Goal: Task Accomplishment & Management: Use online tool/utility

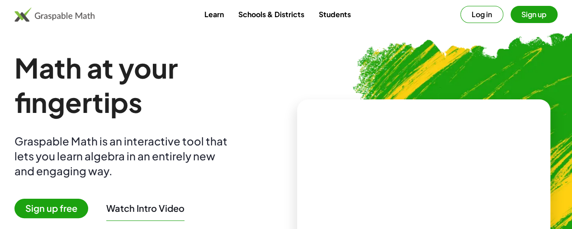
click at [472, 16] on button "Log in" at bounding box center [481, 14] width 43 height 17
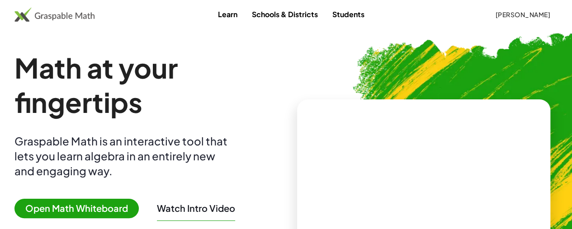
click at [495, 12] on span "[PERSON_NAME]" at bounding box center [522, 14] width 55 height 8
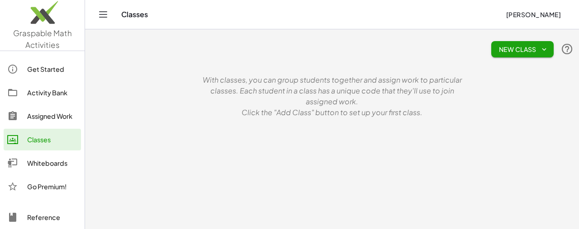
click at [48, 159] on div "Whiteboards" at bounding box center [52, 163] width 50 height 11
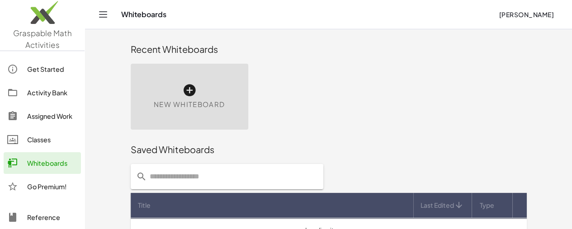
click at [164, 93] on div "New Whiteboard" at bounding box center [190, 97] width 118 height 66
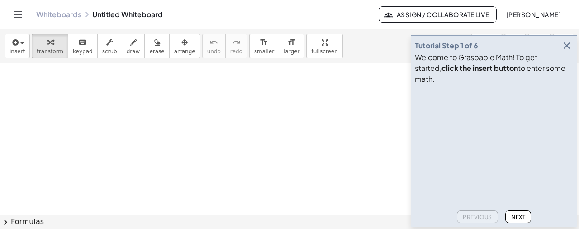
click at [564, 51] on icon "button" at bounding box center [566, 45] width 11 height 11
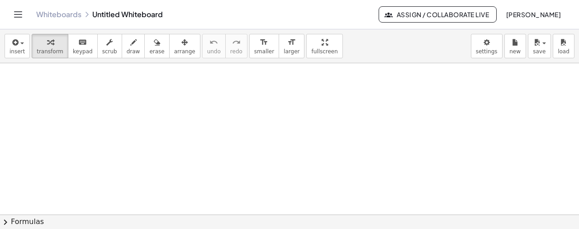
click at [127, 50] on span "draw" at bounding box center [134, 51] width 14 height 6
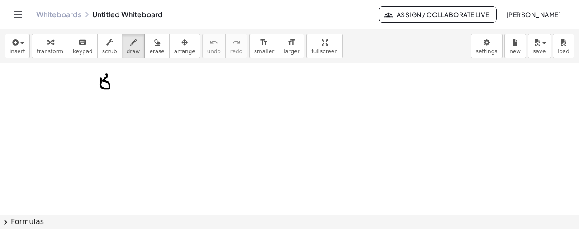
drag, startPoint x: 101, startPoint y: 78, endPoint x: 93, endPoint y: 76, distance: 7.9
click at [92, 76] on div at bounding box center [289, 215] width 579 height 304
drag, startPoint x: 116, startPoint y: 81, endPoint x: 121, endPoint y: 86, distance: 7.4
click at [121, 86] on div at bounding box center [289, 215] width 579 height 304
drag, startPoint x: 124, startPoint y: 81, endPoint x: 134, endPoint y: 84, distance: 10.8
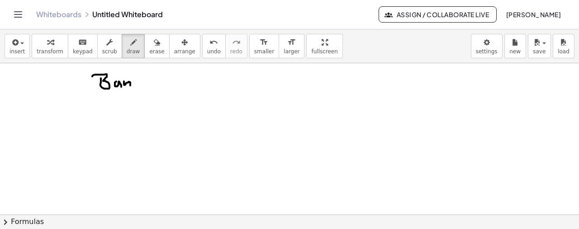
click at [131, 86] on div at bounding box center [289, 215] width 579 height 304
click at [128, 78] on div at bounding box center [289, 215] width 579 height 304
click at [209, 40] on icon "undo" at bounding box center [213, 42] width 9 height 11
drag, startPoint x: 137, startPoint y: 82, endPoint x: 139, endPoint y: 87, distance: 5.5
click at [139, 87] on div at bounding box center [289, 215] width 579 height 304
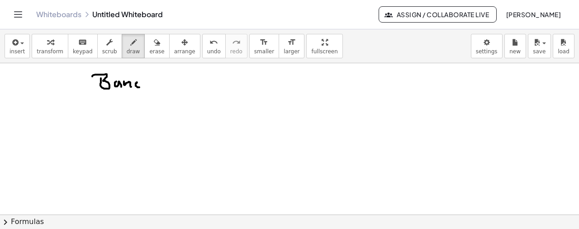
click at [144, 87] on div at bounding box center [289, 215] width 579 height 304
drag, startPoint x: 173, startPoint y: 74, endPoint x: 179, endPoint y: 86, distance: 14.0
click at [178, 86] on div at bounding box center [289, 215] width 579 height 304
drag, startPoint x: 224, startPoint y: 78, endPoint x: 232, endPoint y: 86, distance: 11.8
click at [232, 86] on div at bounding box center [289, 215] width 579 height 304
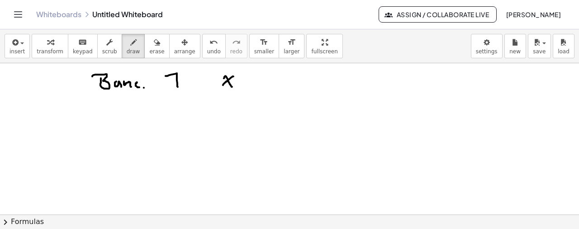
drag, startPoint x: 232, startPoint y: 76, endPoint x: 223, endPoint y: 85, distance: 12.2
click at [223, 85] on div at bounding box center [289, 215] width 579 height 304
drag, startPoint x: 100, startPoint y: 104, endPoint x: 104, endPoint y: 97, distance: 8.1
click at [99, 97] on div at bounding box center [289, 215] width 579 height 304
click at [119, 108] on div at bounding box center [289, 215] width 579 height 304
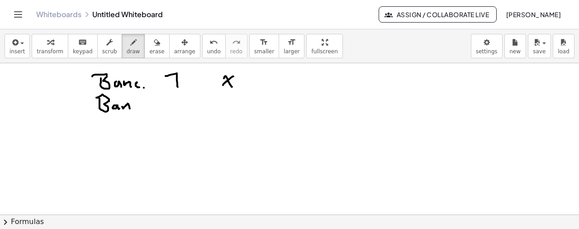
drag, startPoint x: 122, startPoint y: 106, endPoint x: 130, endPoint y: 108, distance: 8.3
click at [130, 108] on div at bounding box center [289, 215] width 579 height 304
drag, startPoint x: 139, startPoint y: 108, endPoint x: 141, endPoint y: 113, distance: 5.3
click at [141, 114] on div at bounding box center [289, 215] width 579 height 304
click at [145, 111] on div at bounding box center [289, 215] width 579 height 304
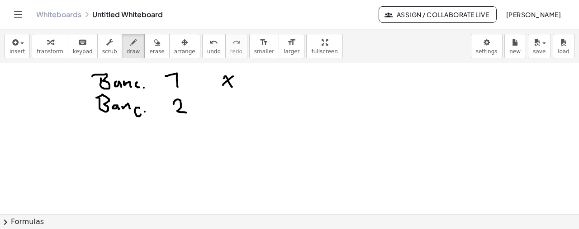
drag, startPoint x: 174, startPoint y: 104, endPoint x: 195, endPoint y: 112, distance: 23.3
click at [187, 112] on div at bounding box center [289, 215] width 579 height 304
drag, startPoint x: 226, startPoint y: 112, endPoint x: 229, endPoint y: 129, distance: 17.0
click at [229, 129] on div at bounding box center [289, 215] width 579 height 304
drag, startPoint x: 103, startPoint y: 128, endPoint x: 95, endPoint y: 126, distance: 8.0
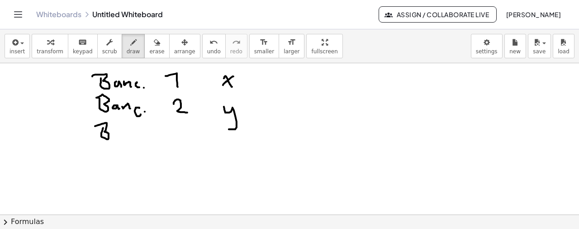
click at [95, 126] on div at bounding box center [289, 215] width 579 height 304
drag, startPoint x: 113, startPoint y: 135, endPoint x: 121, endPoint y: 133, distance: 8.3
click at [119, 136] on div at bounding box center [289, 215] width 579 height 304
drag, startPoint x: 123, startPoint y: 135, endPoint x: 129, endPoint y: 137, distance: 5.6
click at [129, 137] on div at bounding box center [289, 215] width 579 height 304
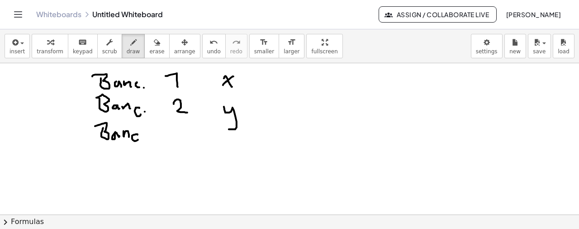
click at [139, 138] on div at bounding box center [289, 215] width 579 height 304
drag, startPoint x: 145, startPoint y: 142, endPoint x: 146, endPoint y: 135, distance: 6.8
click at [145, 141] on div at bounding box center [289, 215] width 579 height 304
drag, startPoint x: 179, startPoint y: 124, endPoint x: 174, endPoint y: 141, distance: 17.0
click at [174, 141] on div at bounding box center [289, 215] width 579 height 304
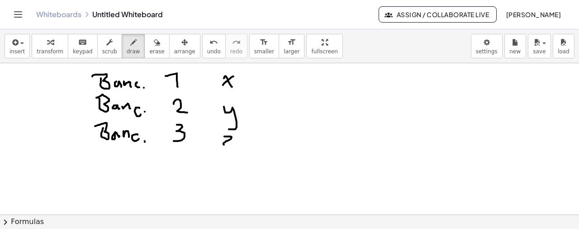
drag, startPoint x: 224, startPoint y: 136, endPoint x: 232, endPoint y: 146, distance: 12.9
click at [232, 146] on div at bounding box center [289, 215] width 579 height 304
drag, startPoint x: 222, startPoint y: 139, endPoint x: 232, endPoint y: 140, distance: 10.4
click at [232, 140] on div at bounding box center [289, 215] width 579 height 304
drag, startPoint x: 350, startPoint y: 74, endPoint x: 346, endPoint y: 151, distance: 77.0
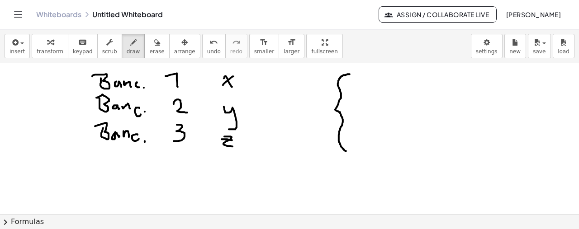
click at [346, 151] on div at bounding box center [289, 215] width 579 height 304
drag, startPoint x: 355, startPoint y: 83, endPoint x: 363, endPoint y: 88, distance: 9.5
click at [363, 88] on div at bounding box center [289, 215] width 579 height 304
drag, startPoint x: 361, startPoint y: 83, endPoint x: 355, endPoint y: 88, distance: 7.8
click at [355, 88] on div at bounding box center [289, 215] width 579 height 304
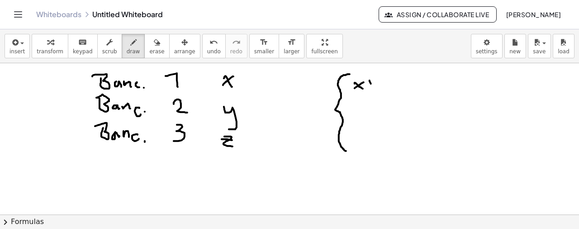
drag, startPoint x: 370, startPoint y: 80, endPoint x: 369, endPoint y: 87, distance: 7.3
click at [369, 87] on div at bounding box center [289, 215] width 579 height 304
drag, startPoint x: 367, startPoint y: 85, endPoint x: 374, endPoint y: 84, distance: 6.4
click at [374, 84] on div at bounding box center [289, 215] width 579 height 304
drag, startPoint x: 379, startPoint y: 82, endPoint x: 386, endPoint y: 95, distance: 15.0
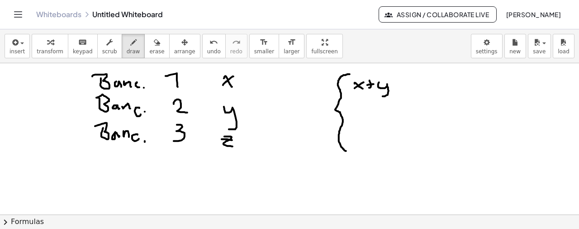
click at [382, 96] on div at bounding box center [289, 215] width 579 height 304
drag, startPoint x: 395, startPoint y: 80, endPoint x: 396, endPoint y: 85, distance: 4.6
click at [396, 85] on div at bounding box center [289, 215] width 579 height 304
drag, startPoint x: 391, startPoint y: 83, endPoint x: 399, endPoint y: 82, distance: 8.2
click at [399, 82] on div at bounding box center [289, 215] width 579 height 304
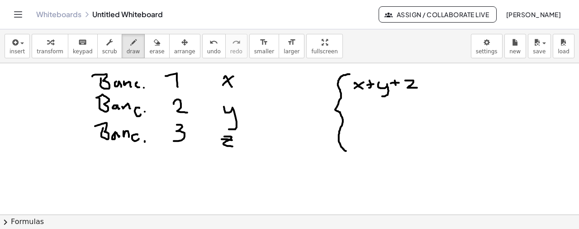
drag, startPoint x: 405, startPoint y: 80, endPoint x: 417, endPoint y: 87, distance: 13.8
click at [417, 87] on div at bounding box center [289, 215] width 579 height 304
drag, startPoint x: 406, startPoint y: 83, endPoint x: 418, endPoint y: 81, distance: 12.3
click at [418, 81] on div at bounding box center [289, 215] width 579 height 304
click at [429, 81] on div at bounding box center [289, 215] width 579 height 304
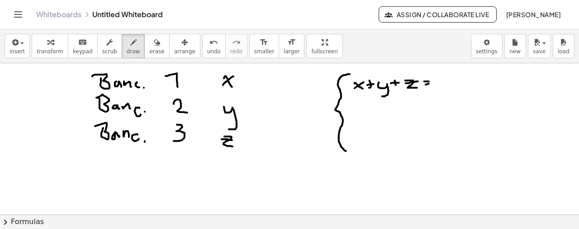
click at [429, 83] on div at bounding box center [289, 215] width 579 height 304
drag, startPoint x: 441, startPoint y: 78, endPoint x: 449, endPoint y: 84, distance: 9.7
click at [449, 84] on div at bounding box center [289, 215] width 579 height 304
drag, startPoint x: 459, startPoint y: 77, endPoint x: 452, endPoint y: 87, distance: 11.4
click at [452, 87] on div at bounding box center [289, 215] width 579 height 304
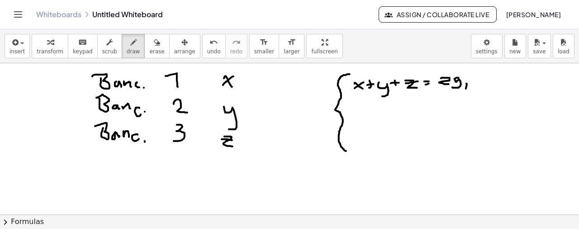
drag, startPoint x: 466, startPoint y: 83, endPoint x: 464, endPoint y: 90, distance: 6.6
click at [465, 90] on div at bounding box center [289, 215] width 579 height 304
click at [481, 80] on div at bounding box center [289, 215] width 579 height 304
click at [493, 78] on div at bounding box center [289, 215] width 579 height 304
click at [505, 80] on div at bounding box center [289, 215] width 579 height 304
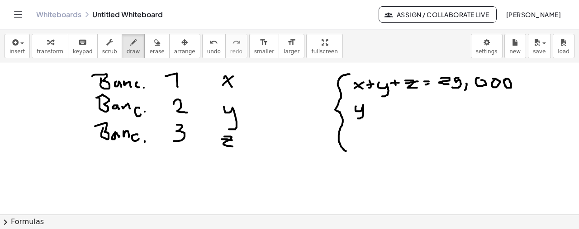
drag, startPoint x: 355, startPoint y: 106, endPoint x: 358, endPoint y: 118, distance: 12.0
click at [358, 118] on div at bounding box center [289, 215] width 579 height 304
drag, startPoint x: 372, startPoint y: 108, endPoint x: 380, endPoint y: 108, distance: 8.1
click at [380, 108] on div at bounding box center [289, 215] width 579 height 304
drag, startPoint x: 374, startPoint y: 112, endPoint x: 381, endPoint y: 112, distance: 7.2
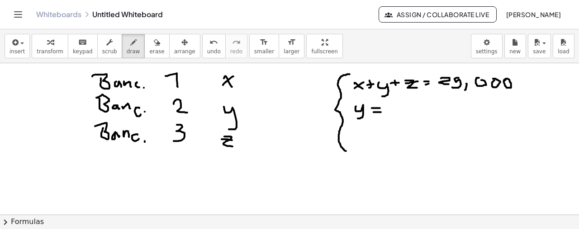
click at [381, 112] on div at bounding box center [289, 215] width 579 height 304
drag, startPoint x: 395, startPoint y: 104, endPoint x: 408, endPoint y: 109, distance: 14.0
click at [399, 113] on div at bounding box center [289, 215] width 579 height 304
click at [410, 107] on div at bounding box center [289, 215] width 579 height 304
drag, startPoint x: 422, startPoint y: 105, endPoint x: 421, endPoint y: 110, distance: 5.3
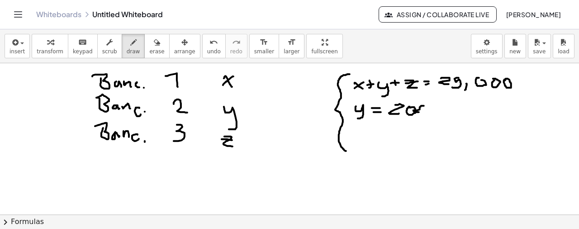
click at [420, 111] on div at bounding box center [289, 215] width 579 height 304
click at [202, 53] on button "undo undo" at bounding box center [214, 46] width 24 height 24
drag, startPoint x: 425, startPoint y: 105, endPoint x: 431, endPoint y: 110, distance: 7.4
click at [431, 110] on div at bounding box center [289, 215] width 579 height 304
drag, startPoint x: 429, startPoint y: 110, endPoint x: 426, endPoint y: 105, distance: 5.1
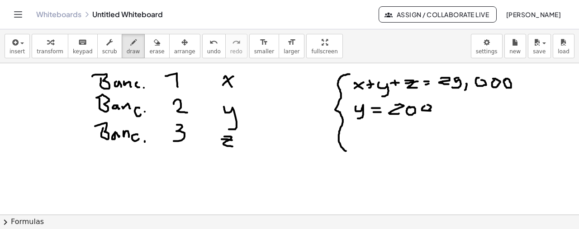
click at [426, 105] on div at bounding box center [289, 215] width 579 height 304
click at [440, 104] on div at bounding box center [289, 215] width 579 height 304
drag, startPoint x: 461, startPoint y: 101, endPoint x: 461, endPoint y: 109, distance: 8.1
click at [462, 111] on div at bounding box center [289, 215] width 579 height 304
drag, startPoint x: 457, startPoint y: 107, endPoint x: 462, endPoint y: 106, distance: 5.6
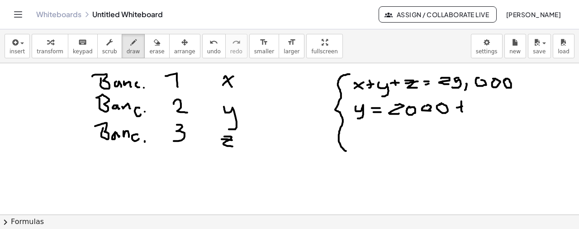
click at [462, 106] on div at bounding box center [289, 215] width 579 height 304
drag, startPoint x: 459, startPoint y: 106, endPoint x: 466, endPoint y: 104, distance: 7.7
click at [465, 104] on div at bounding box center [289, 215] width 579 height 304
drag, startPoint x: 479, startPoint y: 101, endPoint x: 489, endPoint y: 104, distance: 10.6
click at [489, 104] on div at bounding box center [289, 215] width 579 height 304
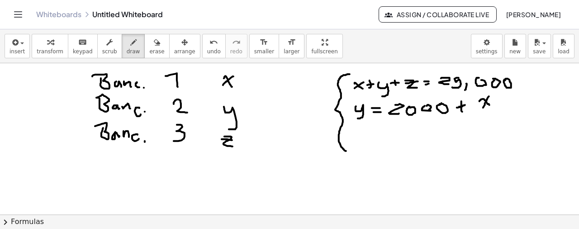
drag, startPoint x: 489, startPoint y: 96, endPoint x: 483, endPoint y: 107, distance: 12.7
click at [483, 107] on div at bounding box center [289, 215] width 579 height 304
drag, startPoint x: 478, startPoint y: 109, endPoint x: 493, endPoint y: 109, distance: 14.9
click at [493, 109] on div at bounding box center [289, 215] width 579 height 304
drag, startPoint x: 485, startPoint y: 114, endPoint x: 497, endPoint y: 123, distance: 14.3
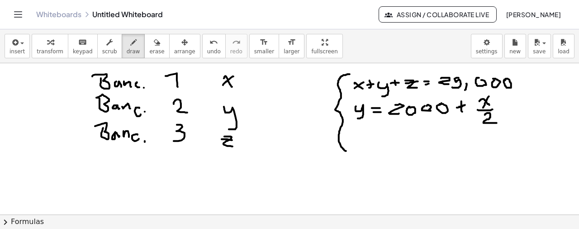
click at [497, 123] on div at bounding box center [289, 215] width 579 height 304
click at [269, 75] on div at bounding box center [289, 215] width 579 height 304
drag, startPoint x: 289, startPoint y: 74, endPoint x: 280, endPoint y: 85, distance: 14.2
click at [280, 85] on div at bounding box center [289, 215] width 579 height 304
click at [283, 71] on div at bounding box center [289, 215] width 579 height 304
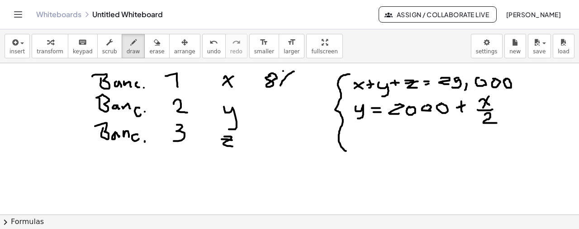
click at [289, 79] on div at bounding box center [289, 215] width 579 height 304
drag, startPoint x: 261, startPoint y: 103, endPoint x: 272, endPoint y: 105, distance: 12.1
click at [266, 108] on div at bounding box center [289, 215] width 579 height 304
drag, startPoint x: 276, startPoint y: 100, endPoint x: 283, endPoint y: 96, distance: 8.3
click at [275, 100] on div at bounding box center [289, 215] width 579 height 304
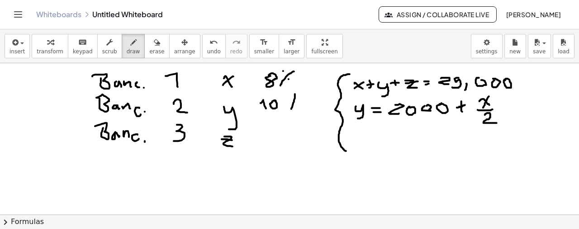
drag, startPoint x: 294, startPoint y: 101, endPoint x: 291, endPoint y: 109, distance: 7.7
click at [291, 109] on div at bounding box center [289, 215] width 579 height 304
click at [286, 101] on div at bounding box center [289, 215] width 579 height 304
click at [303, 103] on div at bounding box center [289, 215] width 579 height 304
drag, startPoint x: 280, startPoint y: 131, endPoint x: 289, endPoint y: 137, distance: 10.4
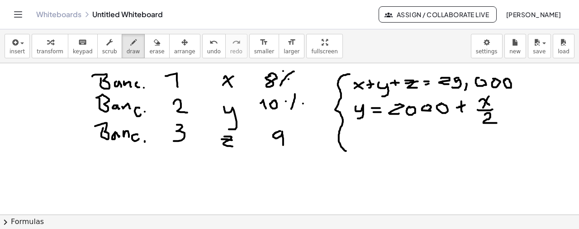
click at [284, 145] on div at bounding box center [289, 215] width 579 height 304
click at [290, 135] on div at bounding box center [289, 215] width 579 height 304
drag, startPoint x: 300, startPoint y: 130, endPoint x: 296, endPoint y: 142, distance: 13.3
click at [296, 142] on div at bounding box center [289, 215] width 579 height 304
click at [305, 139] on div at bounding box center [289, 215] width 579 height 304
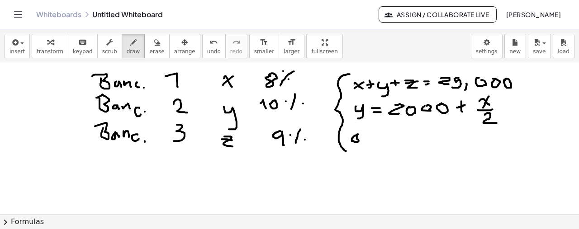
click at [357, 135] on div at bounding box center [289, 215] width 579 height 304
click at [363, 140] on div at bounding box center [289, 215] width 579 height 304
click at [371, 133] on div at bounding box center [289, 215] width 579 height 304
click at [381, 129] on div at bounding box center [289, 215] width 579 height 304
drag, startPoint x: 388, startPoint y: 132, endPoint x: 392, endPoint y: 138, distance: 7.2
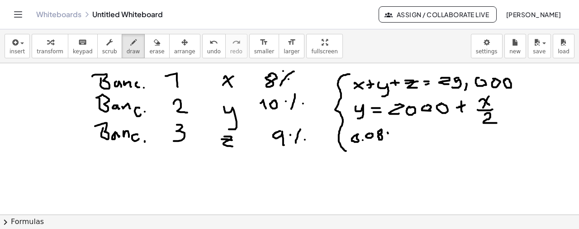
click at [392, 138] on div at bounding box center [289, 215] width 579 height 304
drag, startPoint x: 395, startPoint y: 131, endPoint x: 389, endPoint y: 140, distance: 11.7
click at [389, 140] on div at bounding box center [289, 215] width 579 height 304
drag, startPoint x: 392, startPoint y: 136, endPoint x: 402, endPoint y: 135, distance: 10.0
click at [397, 140] on div at bounding box center [289, 215] width 579 height 304
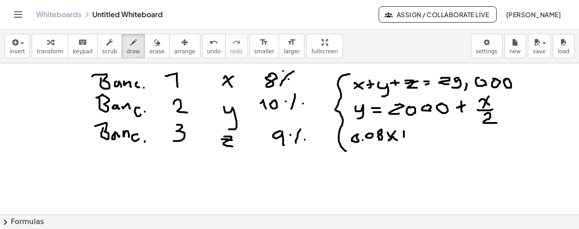
click at [404, 138] on div at bounding box center [289, 215] width 579 height 304
drag, startPoint x: 401, startPoint y: 134, endPoint x: 405, endPoint y: 133, distance: 4.6
click at [405, 133] on div at bounding box center [289, 215] width 579 height 304
click at [417, 129] on div at bounding box center [289, 215] width 579 height 304
click at [422, 134] on div at bounding box center [289, 215] width 579 height 304
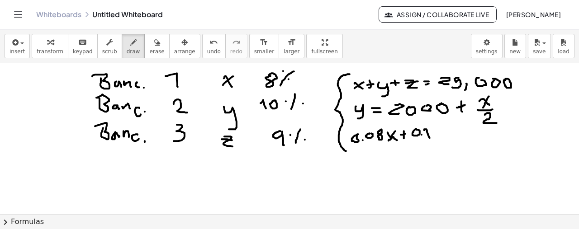
drag, startPoint x: 424, startPoint y: 130, endPoint x: 430, endPoint y: 137, distance: 9.4
click at [430, 137] on div at bounding box center [289, 215] width 579 height 304
drag, startPoint x: 436, startPoint y: 132, endPoint x: 446, endPoint y: 143, distance: 16.0
click at [436, 142] on div at bounding box center [289, 215] width 579 height 304
drag, startPoint x: 455, startPoint y: 133, endPoint x: 442, endPoint y: 134, distance: 12.7
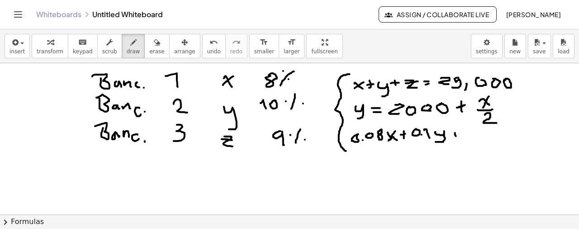
click at [442, 134] on div at bounding box center [289, 215] width 579 height 304
drag, startPoint x: 193, startPoint y: 48, endPoint x: 335, endPoint y: 73, distance: 143.7
click at [207, 48] on span "undo" at bounding box center [214, 51] width 14 height 6
drag, startPoint x: 455, startPoint y: 129, endPoint x: 457, endPoint y: 137, distance: 8.0
click at [457, 137] on div at bounding box center [289, 215] width 579 height 304
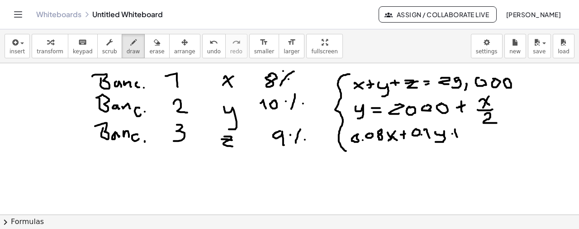
drag, startPoint x: 452, startPoint y: 133, endPoint x: 459, endPoint y: 130, distance: 7.1
click at [459, 130] on div at bounding box center [289, 215] width 579 height 304
click at [474, 134] on div at bounding box center [289, 215] width 579 height 304
drag, startPoint x: 198, startPoint y: 46, endPoint x: 208, endPoint y: 46, distance: 10.0
click at [209, 46] on icon "undo" at bounding box center [213, 42] width 9 height 11
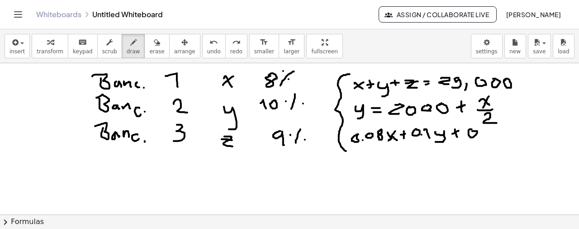
click at [472, 131] on div at bounding box center [289, 215] width 579 height 304
click at [479, 135] on div at bounding box center [289, 215] width 579 height 304
click at [486, 129] on div at bounding box center [289, 215] width 579 height 304
drag, startPoint x: 501, startPoint y: 127, endPoint x: 505, endPoint y: 137, distance: 11.2
click at [505, 137] on div at bounding box center [289, 215] width 579 height 304
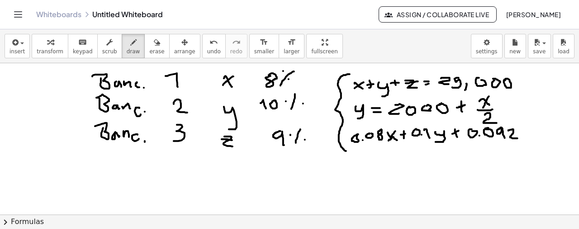
drag, startPoint x: 508, startPoint y: 130, endPoint x: 517, endPoint y: 138, distance: 11.9
click at [517, 138] on div at bounding box center [289, 215] width 579 height 304
drag, startPoint x: 509, startPoint y: 133, endPoint x: 517, endPoint y: 132, distance: 7.9
click at [517, 132] on div at bounding box center [289, 215] width 579 height 304
drag, startPoint x: 525, startPoint y: 129, endPoint x: 530, endPoint y: 128, distance: 5.1
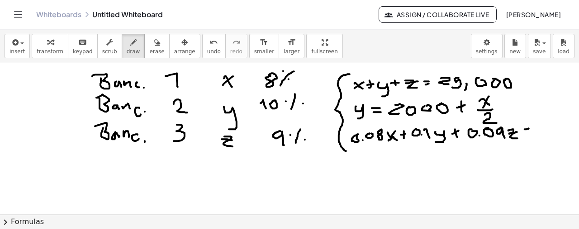
click at [530, 128] on div at bounding box center [289, 215] width 579 height 304
click at [529, 133] on div at bounding box center [289, 215] width 579 height 304
drag, startPoint x: 535, startPoint y: 124, endPoint x: 537, endPoint y: 132, distance: 7.5
click at [537, 132] on div at bounding box center [289, 215] width 579 height 304
drag, startPoint x: 199, startPoint y: 51, endPoint x: 274, endPoint y: 50, distance: 75.5
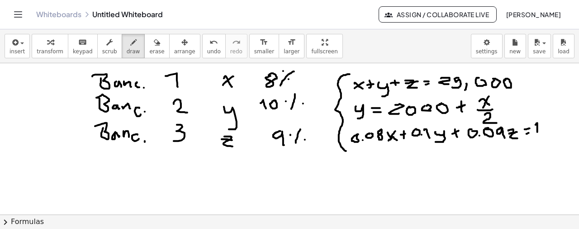
click at [207, 50] on span "undo" at bounding box center [214, 51] width 14 height 6
drag, startPoint x: 531, startPoint y: 121, endPoint x: 542, endPoint y: 131, distance: 14.7
click at [542, 131] on div at bounding box center [289, 215] width 579 height 304
drag, startPoint x: 543, startPoint y: 119, endPoint x: 558, endPoint y: 125, distance: 15.9
click at [554, 128] on div at bounding box center [289, 215] width 579 height 304
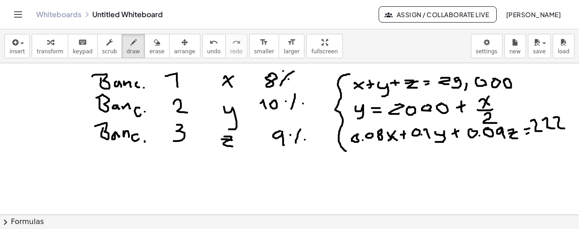
drag, startPoint x: 554, startPoint y: 117, endPoint x: 568, endPoint y: 126, distance: 16.7
click at [564, 128] on div at bounding box center [289, 215] width 579 height 304
click at [568, 116] on div at bounding box center [289, 215] width 579 height 304
drag, startPoint x: 392, startPoint y: 100, endPoint x: 388, endPoint y: 121, distance: 21.6
click at [388, 121] on div at bounding box center [289, 215] width 579 height 304
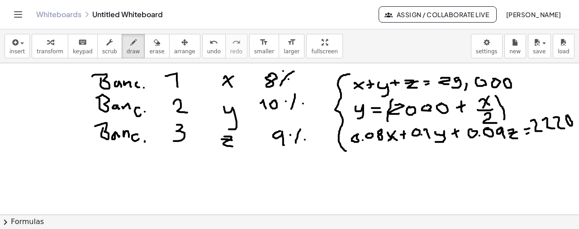
drag, startPoint x: 505, startPoint y: 117, endPoint x: 496, endPoint y: 95, distance: 23.5
click at [496, 95] on div at bounding box center [289, 215] width 579 height 304
drag, startPoint x: 512, startPoint y: 97, endPoint x: 525, endPoint y: 107, distance: 16.2
click at [525, 107] on div at bounding box center [289, 215] width 579 height 304
drag, startPoint x: 344, startPoint y: 104, endPoint x: 357, endPoint y: 113, distance: 16.6
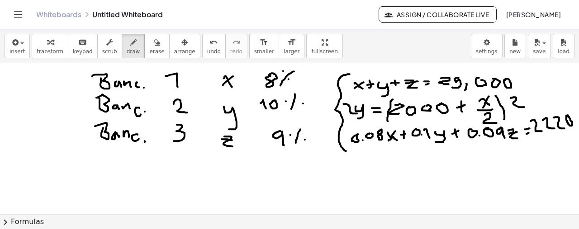
click at [357, 113] on div at bounding box center [289, 215] width 579 height 304
drag, startPoint x: 24, startPoint y: 167, endPoint x: 38, endPoint y: 177, distance: 16.5
click at [38, 177] on div at bounding box center [289, 215] width 579 height 304
drag, startPoint x: 42, startPoint y: 168, endPoint x: 45, endPoint y: 181, distance: 13.9
click at [45, 181] on div at bounding box center [289, 215] width 579 height 304
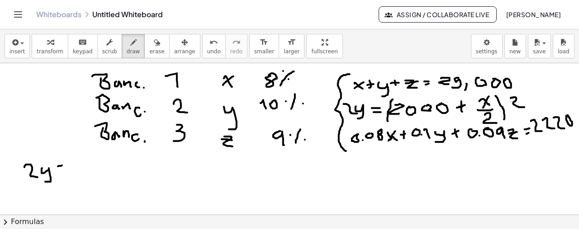
drag, startPoint x: 58, startPoint y: 166, endPoint x: 62, endPoint y: 165, distance: 4.6
click at [62, 165] on div at bounding box center [289, 215] width 579 height 304
click at [64, 171] on div at bounding box center [289, 215] width 579 height 304
drag, startPoint x: 87, startPoint y: 171, endPoint x: 89, endPoint y: 164, distance: 7.2
click at [89, 164] on div at bounding box center [289, 215] width 579 height 304
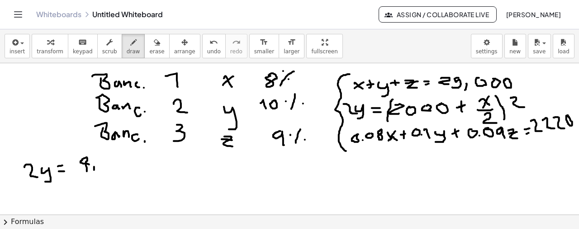
click at [94, 174] on div at bounding box center [289, 215] width 579 height 304
click at [104, 159] on div at bounding box center [289, 215] width 579 height 304
click at [114, 160] on div at bounding box center [289, 215] width 579 height 304
drag, startPoint x: 131, startPoint y: 157, endPoint x: 127, endPoint y: 157, distance: 4.5
click at [127, 158] on div at bounding box center [289, 215] width 579 height 304
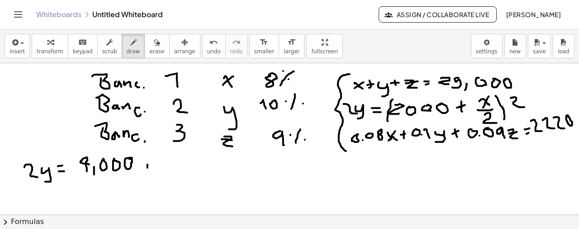
click at [147, 167] on div at bounding box center [289, 215] width 579 height 304
drag, startPoint x: 148, startPoint y: 160, endPoint x: 148, endPoint y: 171, distance: 11.3
click at [148, 171] on div at bounding box center [289, 215] width 579 height 304
click at [154, 164] on div at bounding box center [289, 215] width 579 height 304
drag, startPoint x: 163, startPoint y: 160, endPoint x: 175, endPoint y: 171, distance: 16.0
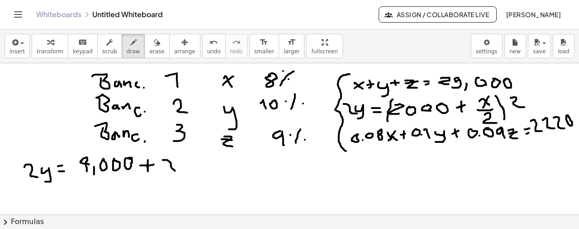
click at [175, 171] on div at bounding box center [289, 215] width 579 height 304
drag, startPoint x: 175, startPoint y: 158, endPoint x: 167, endPoint y: 167, distance: 12.2
click at [167, 170] on div at bounding box center [289, 215] width 579 height 304
drag, startPoint x: 58, startPoint y: 188, endPoint x: 70, endPoint y: 197, distance: 15.2
click at [70, 197] on div at bounding box center [289, 215] width 579 height 304
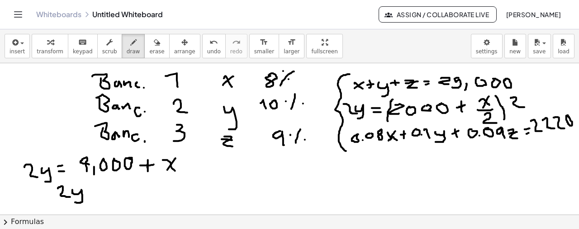
drag, startPoint x: 72, startPoint y: 190, endPoint x: 81, endPoint y: 200, distance: 13.2
click at [75, 201] on div at bounding box center [289, 215] width 579 height 304
drag, startPoint x: 91, startPoint y: 192, endPoint x: 104, endPoint y: 193, distance: 13.6
click at [100, 194] on div at bounding box center [289, 215] width 579 height 304
drag, startPoint x: 109, startPoint y: 190, endPoint x: 115, endPoint y: 197, distance: 9.3
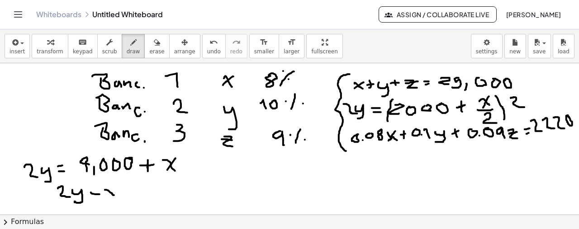
click at [115, 197] on div at bounding box center [289, 215] width 579 height 304
drag, startPoint x: 114, startPoint y: 190, endPoint x: 108, endPoint y: 199, distance: 10.8
click at [108, 199] on div at bounding box center [289, 215] width 579 height 304
drag, startPoint x: 124, startPoint y: 191, endPoint x: 131, endPoint y: 191, distance: 7.2
click at [131, 191] on div at bounding box center [289, 215] width 579 height 304
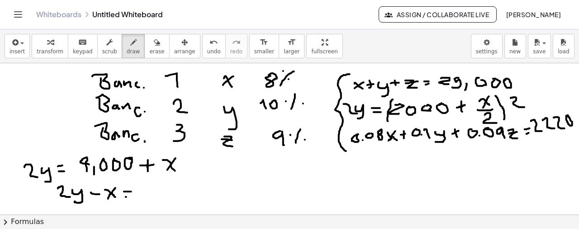
drag, startPoint x: 126, startPoint y: 197, endPoint x: 131, endPoint y: 196, distance: 5.5
click at [131, 196] on div at bounding box center [289, 215] width 579 height 304
drag, startPoint x: 147, startPoint y: 196, endPoint x: 156, endPoint y: 187, distance: 12.2
click at [156, 187] on div at bounding box center [289, 215] width 579 height 304
drag, startPoint x: 160, startPoint y: 190, endPoint x: 158, endPoint y: 196, distance: 7.2
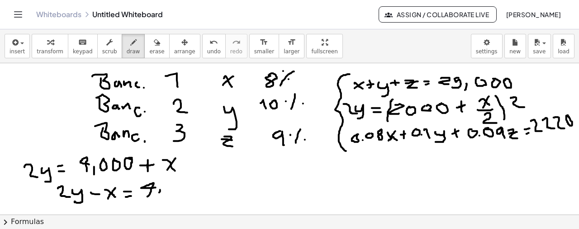
click at [158, 196] on div at bounding box center [289, 215] width 579 height 304
click at [177, 183] on div at bounding box center [289, 215] width 579 height 304
click at [181, 182] on div at bounding box center [289, 215] width 579 height 304
click at [196, 184] on div at bounding box center [289, 215] width 579 height 304
click at [209, 47] on icon "undo" at bounding box center [213, 42] width 9 height 11
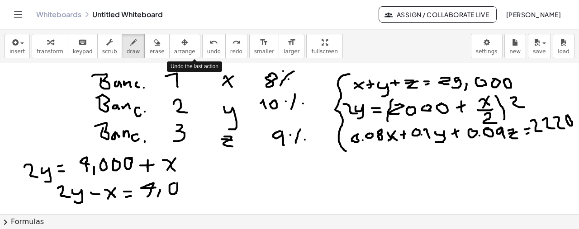
click at [209, 47] on icon "undo" at bounding box center [213, 42] width 9 height 11
click at [186, 184] on div at bounding box center [289, 215] width 579 height 304
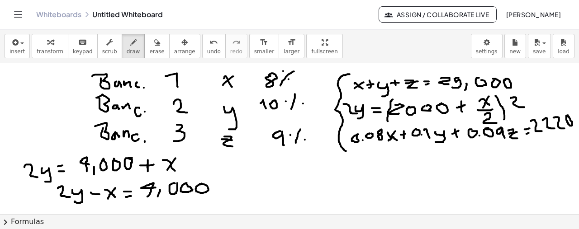
click at [200, 184] on div at bounding box center [289, 215] width 579 height 304
drag, startPoint x: 528, startPoint y: 76, endPoint x: 531, endPoint y: 84, distance: 8.0
click at [529, 85] on div at bounding box center [289, 215] width 579 height 304
drag, startPoint x: 532, startPoint y: 78, endPoint x: 534, endPoint y: 83, distance: 5.2
click at [534, 83] on div at bounding box center [289, 215] width 579 height 304
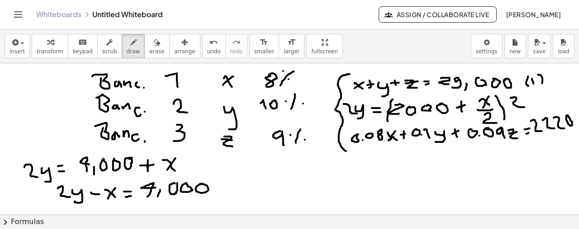
drag, startPoint x: 538, startPoint y: 74, endPoint x: 541, endPoint y: 85, distance: 10.8
click at [541, 85] on div at bounding box center [289, 215] width 579 height 304
click at [361, 156] on div at bounding box center [289, 215] width 579 height 304
drag, startPoint x: 366, startPoint y: 151, endPoint x: 373, endPoint y: 163, distance: 14.4
click at [373, 163] on div at bounding box center [289, 215] width 579 height 304
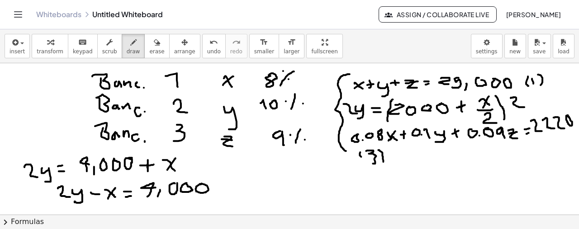
drag, startPoint x: 379, startPoint y: 150, endPoint x: 376, endPoint y: 156, distance: 7.3
click at [382, 160] on div at bounding box center [289, 215] width 579 height 304
click at [207, 49] on span "undo" at bounding box center [214, 51] width 14 height 6
drag, startPoint x: 366, startPoint y: 150, endPoint x: 370, endPoint y: 161, distance: 11.0
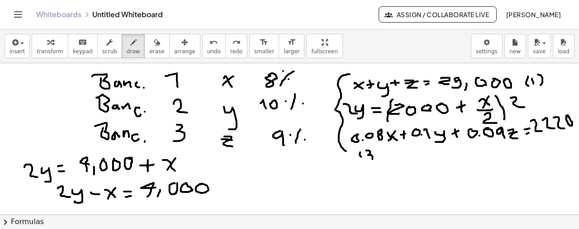
click at [370, 161] on div at bounding box center [289, 215] width 579 height 304
drag, startPoint x: 380, startPoint y: 150, endPoint x: 381, endPoint y: 167, distance: 16.8
click at [381, 167] on div at bounding box center [289, 215] width 579 height 304
drag, startPoint x: 540, startPoint y: 95, endPoint x: 549, endPoint y: 103, distance: 12.2
click at [549, 103] on div at bounding box center [289, 215] width 579 height 304
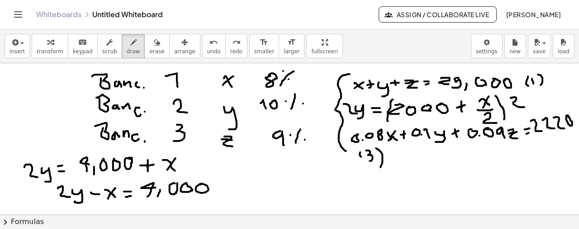
click at [209, 43] on icon "undo" at bounding box center [213, 42] width 9 height 11
drag, startPoint x: 350, startPoint y: 78, endPoint x: 351, endPoint y: 88, distance: 10.4
click at [351, 88] on div at bounding box center [289, 215] width 579 height 304
drag, startPoint x: 419, startPoint y: 74, endPoint x: 425, endPoint y: 89, distance: 16.5
click at [425, 89] on div at bounding box center [289, 215] width 579 height 304
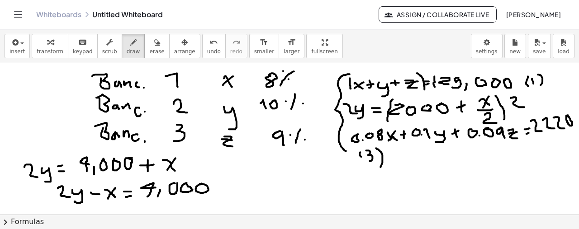
drag, startPoint x: 435, startPoint y: 79, endPoint x: 435, endPoint y: 86, distance: 7.3
click at [435, 86] on div at bounding box center [289, 215] width 579 height 304
drag, startPoint x: 515, startPoint y: 76, endPoint x: 520, endPoint y: 93, distance: 18.0
click at [520, 93] on div at bounding box center [289, 215] width 579 height 304
drag, startPoint x: 299, startPoint y: 190, endPoint x: 306, endPoint y: 190, distance: 6.8
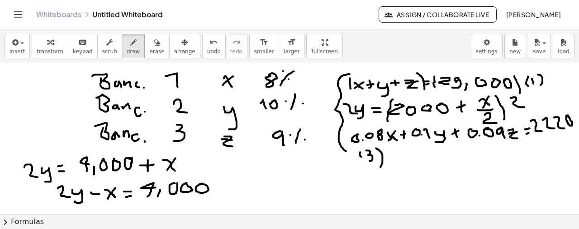
click at [306, 190] on div at bounding box center [289, 215] width 579 height 304
click at [316, 185] on div at bounding box center [289, 215] width 579 height 304
click at [323, 189] on div at bounding box center [289, 215] width 579 height 304
click at [332, 180] on div at bounding box center [289, 215] width 579 height 304
drag, startPoint x: 341, startPoint y: 179, endPoint x: 348, endPoint y: 192, distance: 15.4
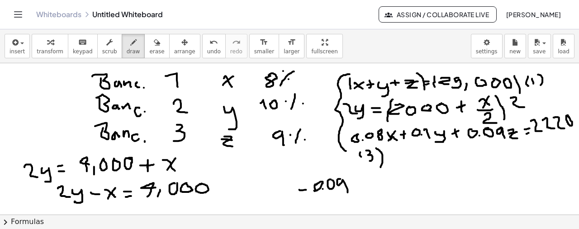
click at [348, 192] on div at bounding box center [289, 215] width 579 height 304
drag, startPoint x: 353, startPoint y: 187, endPoint x: 360, endPoint y: 190, distance: 7.7
click at [360, 190] on div at bounding box center [289, 215] width 579 height 304
drag, startPoint x: 356, startPoint y: 181, endPoint x: 354, endPoint y: 192, distance: 11.1
click at [354, 192] on div at bounding box center [289, 215] width 579 height 304
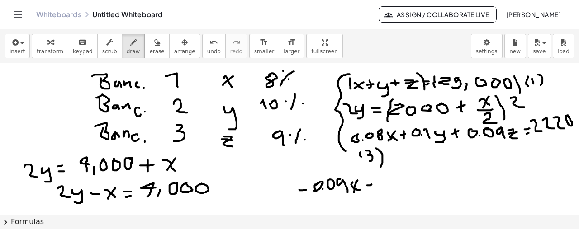
drag, startPoint x: 367, startPoint y: 185, endPoint x: 372, endPoint y: 184, distance: 4.6
click at [372, 184] on div at bounding box center [289, 215] width 579 height 304
click at [388, 180] on div at bounding box center [289, 215] width 579 height 304
click at [395, 185] on div at bounding box center [289, 215] width 579 height 304
click at [402, 176] on div at bounding box center [289, 215] width 579 height 304
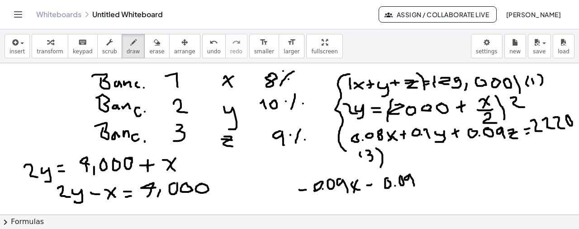
drag, startPoint x: 410, startPoint y: 174, endPoint x: 409, endPoint y: 181, distance: 7.4
click at [414, 185] on div at bounding box center [289, 215] width 579 height 304
drag, startPoint x: 422, startPoint y: 183, endPoint x: 417, endPoint y: 190, distance: 8.4
click at [417, 190] on div at bounding box center [289, 215] width 579 height 304
click at [202, 48] on button "undo undo" at bounding box center [214, 46] width 24 height 24
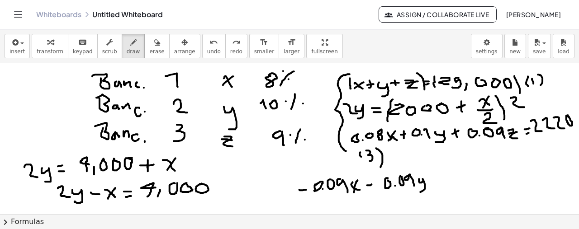
drag, startPoint x: 419, startPoint y: 179, endPoint x: 420, endPoint y: 192, distance: 13.6
click at [420, 192] on div at bounding box center [289, 215] width 579 height 304
drag, startPoint x: 432, startPoint y: 182, endPoint x: 439, endPoint y: 182, distance: 6.8
click at [439, 182] on div at bounding box center [289, 215] width 579 height 304
drag, startPoint x: 452, startPoint y: 177, endPoint x: 460, endPoint y: 180, distance: 9.0
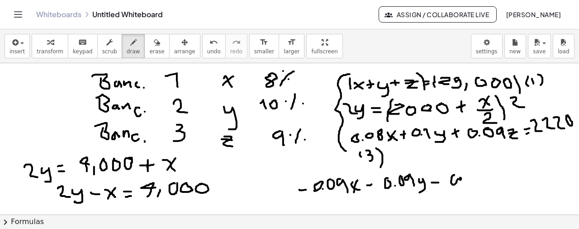
click at [460, 180] on div at bounding box center [289, 215] width 579 height 304
click at [207, 49] on span "undo" at bounding box center [214, 51] width 14 height 6
click at [450, 175] on div at bounding box center [289, 215] width 579 height 304
drag, startPoint x: 459, startPoint y: 184, endPoint x: 464, endPoint y: 180, distance: 6.8
click at [459, 184] on div at bounding box center [289, 215] width 579 height 304
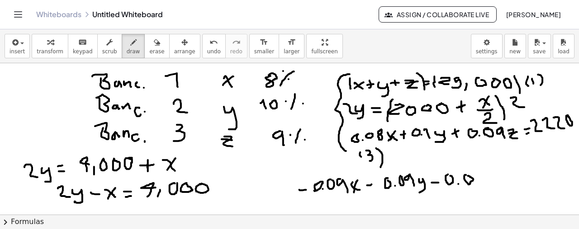
click at [468, 175] on div at bounding box center [289, 215] width 579 height 304
drag, startPoint x: 479, startPoint y: 172, endPoint x: 482, endPoint y: 185, distance: 13.0
click at [482, 185] on div at bounding box center [289, 215] width 579 height 304
drag, startPoint x: 487, startPoint y: 178, endPoint x: 491, endPoint y: 186, distance: 9.1
click at [491, 186] on div at bounding box center [289, 215] width 579 height 304
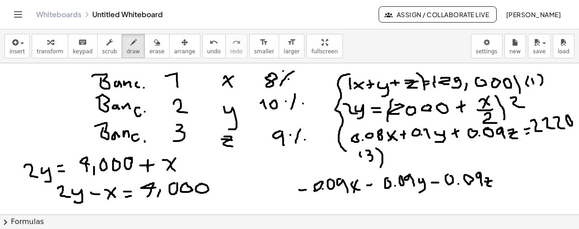
drag, startPoint x: 485, startPoint y: 181, endPoint x: 492, endPoint y: 180, distance: 6.8
click at [492, 180] on div at bounding box center [289, 215] width 579 height 304
click at [503, 175] on div at bounding box center [289, 215] width 579 height 304
click at [207, 49] on span "undo" at bounding box center [214, 51] width 14 height 6
drag, startPoint x: 498, startPoint y: 176, endPoint x: 503, endPoint y: 176, distance: 5.4
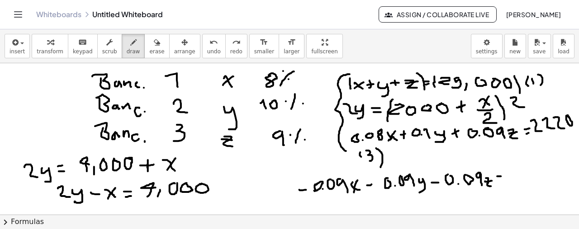
click at [503, 176] on div at bounding box center [289, 215] width 579 height 304
click at [504, 181] on div at bounding box center [289, 215] width 579 height 304
drag, startPoint x: 509, startPoint y: 173, endPoint x: 519, endPoint y: 186, distance: 16.8
click at [519, 186] on div at bounding box center [289, 215] width 579 height 304
click at [526, 185] on div at bounding box center [289, 215] width 579 height 304
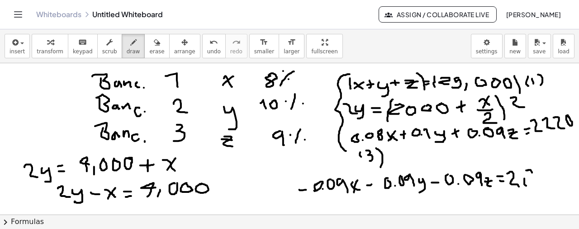
drag, startPoint x: 526, startPoint y: 170, endPoint x: 532, endPoint y: 172, distance: 6.3
click at [532, 172] on div at bounding box center [289, 215] width 579 height 304
click at [207, 48] on span "undo" at bounding box center [214, 51] width 14 height 6
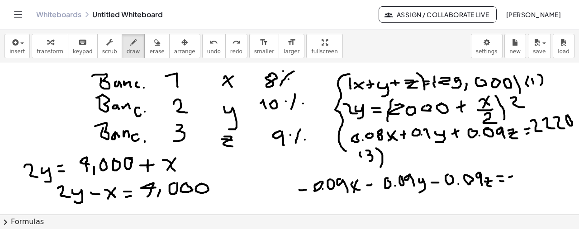
click at [512, 176] on div at bounding box center [289, 215] width 579 height 304
drag, startPoint x: 517, startPoint y: 171, endPoint x: 525, endPoint y: 180, distance: 12.3
click at [525, 180] on div at bounding box center [289, 215] width 579 height 304
drag, startPoint x: 528, startPoint y: 171, endPoint x: 534, endPoint y: 180, distance: 11.0
click at [534, 180] on div at bounding box center [289, 215] width 579 height 304
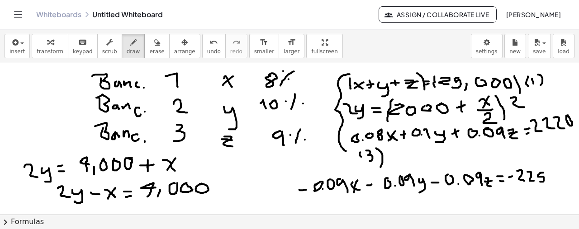
drag, startPoint x: 544, startPoint y: 172, endPoint x: 540, endPoint y: 181, distance: 9.6
click at [540, 181] on div at bounding box center [289, 215] width 579 height 304
click at [555, 172] on div at bounding box center [289, 215] width 579 height 304
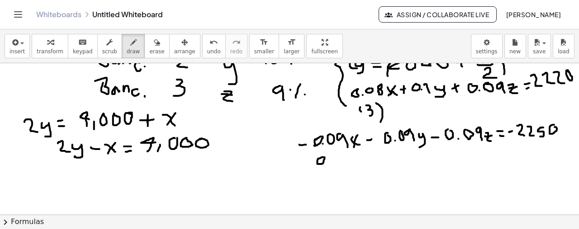
click at [325, 157] on div at bounding box center [289, 170] width 579 height 304
click at [329, 164] on div at bounding box center [289, 170] width 579 height 304
click at [344, 157] on div at bounding box center [289, 170] width 579 height 304
click at [354, 156] on div at bounding box center [289, 170] width 579 height 304
click at [371, 166] on div at bounding box center [289, 170] width 579 height 304
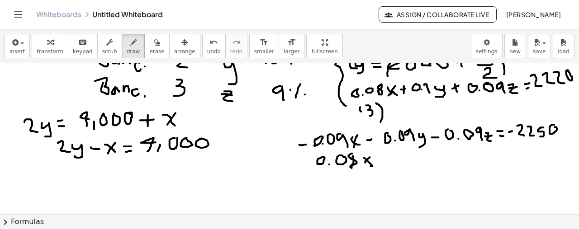
click at [365, 163] on div at bounding box center [289, 170] width 579 height 304
click at [387, 166] on div at bounding box center [289, 170] width 579 height 304
click at [393, 164] on div at bounding box center [289, 170] width 579 height 304
click at [401, 159] on div at bounding box center [289, 170] width 579 height 304
click at [406, 166] on div at bounding box center [289, 170] width 579 height 304
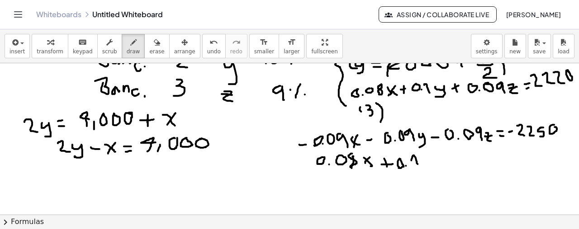
drag, startPoint x: 412, startPoint y: 160, endPoint x: 418, endPoint y: 164, distance: 7.5
click at [418, 164] on div at bounding box center [289, 170] width 579 height 304
drag, startPoint x: 424, startPoint y: 161, endPoint x: 421, endPoint y: 175, distance: 14.9
click at [421, 175] on div at bounding box center [289, 170] width 579 height 304
drag, startPoint x: 444, startPoint y: 163, endPoint x: 444, endPoint y: 169, distance: 5.9
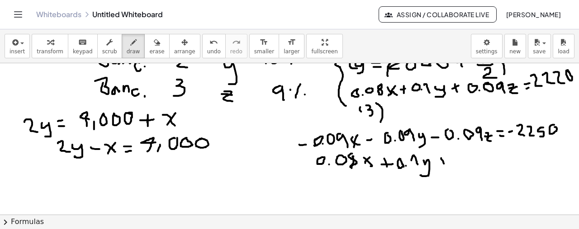
click at [444, 169] on div at bounding box center [289, 170] width 579 height 304
drag, startPoint x: 436, startPoint y: 163, endPoint x: 445, endPoint y: 161, distance: 8.8
click at [444, 162] on div at bounding box center [289, 170] width 579 height 304
click at [463, 158] on div at bounding box center [289, 170] width 579 height 304
click at [471, 167] on div at bounding box center [289, 170] width 579 height 304
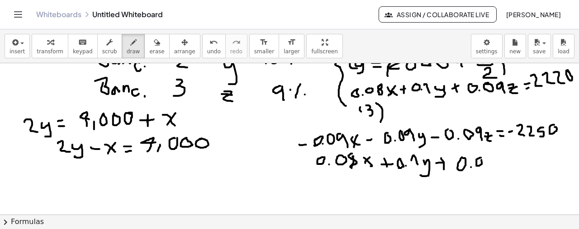
drag, startPoint x: 481, startPoint y: 157, endPoint x: 488, endPoint y: 156, distance: 7.3
click at [483, 158] on div at bounding box center [289, 170] width 579 height 304
drag, startPoint x: 494, startPoint y: 154, endPoint x: 493, endPoint y: 164, distance: 10.0
click at [493, 164] on div at bounding box center [289, 170] width 579 height 304
drag, startPoint x: 498, startPoint y: 160, endPoint x: 505, endPoint y: 169, distance: 11.3
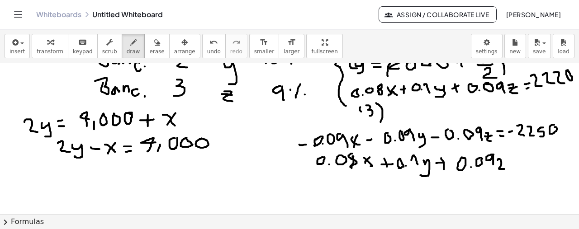
click at [505, 169] on div at bounding box center [289, 170] width 579 height 304
drag, startPoint x: 498, startPoint y: 162, endPoint x: 509, endPoint y: 161, distance: 11.4
click at [509, 161] on div at bounding box center [289, 170] width 579 height 304
drag, startPoint x: 510, startPoint y: 164, endPoint x: 517, endPoint y: 164, distance: 7.7
click at [517, 163] on div at bounding box center [289, 170] width 579 height 304
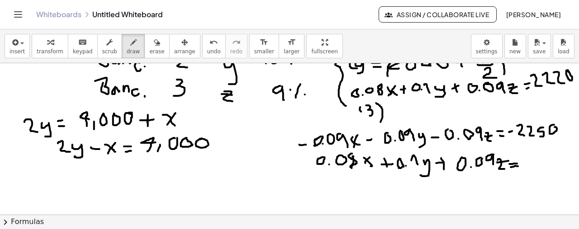
drag, startPoint x: 511, startPoint y: 167, endPoint x: 526, endPoint y: 162, distance: 16.0
click at [519, 167] on div at bounding box center [289, 170] width 579 height 304
drag, startPoint x: 528, startPoint y: 159, endPoint x: 538, endPoint y: 165, distance: 11.8
click at [538, 165] on div at bounding box center [289, 170] width 579 height 304
drag, startPoint x: 540, startPoint y: 158, endPoint x: 548, endPoint y: 164, distance: 9.8
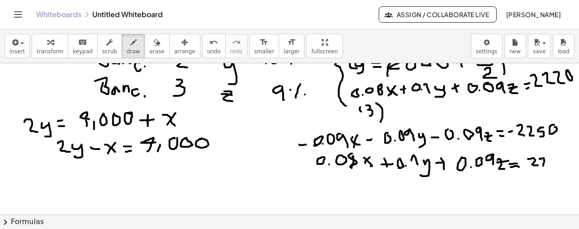
click at [547, 166] on div at bounding box center [289, 170] width 579 height 304
drag, startPoint x: 549, startPoint y: 159, endPoint x: 557, endPoint y: 166, distance: 10.9
click at [557, 166] on div at bounding box center [289, 170] width 579 height 304
click at [565, 157] on div at bounding box center [289, 170] width 579 height 304
click at [285, 166] on div at bounding box center [289, 170] width 579 height 304
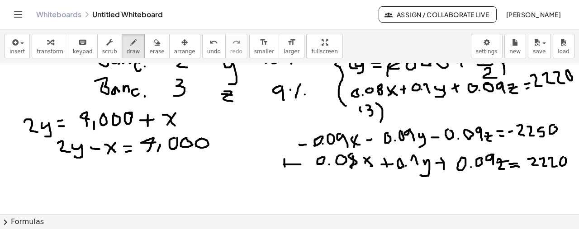
click at [301, 164] on div at bounding box center [289, 170] width 579 height 304
drag, startPoint x: 279, startPoint y: 164, endPoint x: 292, endPoint y: 165, distance: 13.6
click at [292, 165] on div at bounding box center [289, 170] width 579 height 304
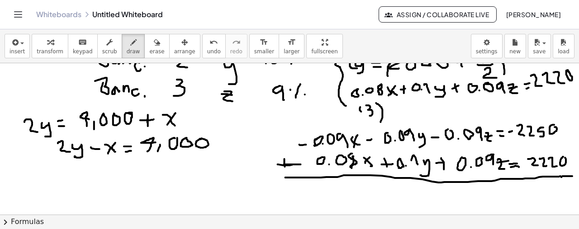
drag, startPoint x: 285, startPoint y: 177, endPoint x: 573, endPoint y: 176, distance: 287.2
click at [573, 176] on div "×" at bounding box center [289, 139] width 579 height 152
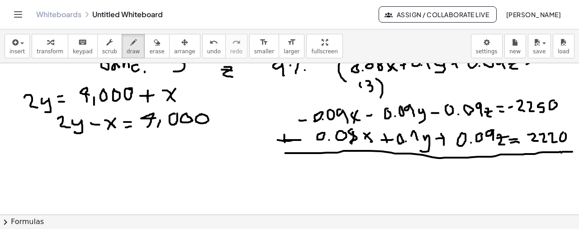
scroll to position [90, 0]
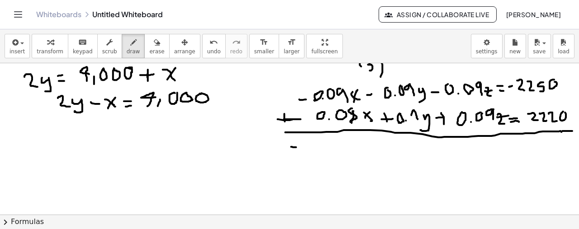
drag, startPoint x: 291, startPoint y: 147, endPoint x: 296, endPoint y: 147, distance: 5.0
click at [296, 147] on div at bounding box center [289, 125] width 579 height 304
click at [310, 142] on div at bounding box center [289, 125] width 579 height 304
click at [317, 150] on div at bounding box center [289, 125] width 579 height 304
click at [331, 142] on div at bounding box center [289, 125] width 579 height 304
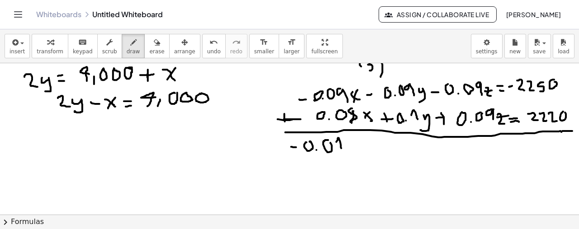
drag, startPoint x: 336, startPoint y: 142, endPoint x: 341, endPoint y: 148, distance: 8.1
click at [341, 148] on div at bounding box center [289, 125] width 579 height 304
click at [355, 151] on div at bounding box center [289, 125] width 579 height 304
drag, startPoint x: 353, startPoint y: 145, endPoint x: 347, endPoint y: 153, distance: 10.4
click at [347, 153] on div at bounding box center [289, 125] width 579 height 304
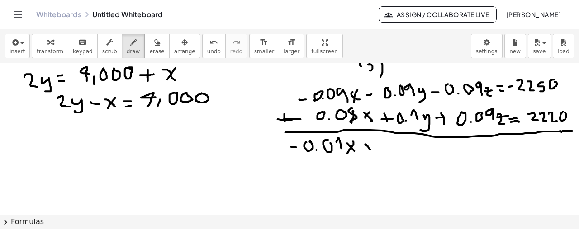
click at [371, 150] on div at bounding box center [289, 125] width 579 height 304
drag, startPoint x: 365, startPoint y: 149, endPoint x: 373, endPoint y: 143, distance: 9.4
click at [373, 143] on div at bounding box center [289, 125] width 579 height 304
click at [204, 47] on button "undo undo" at bounding box center [214, 46] width 24 height 24
drag, startPoint x: 191, startPoint y: 44, endPoint x: 198, endPoint y: 46, distance: 7.5
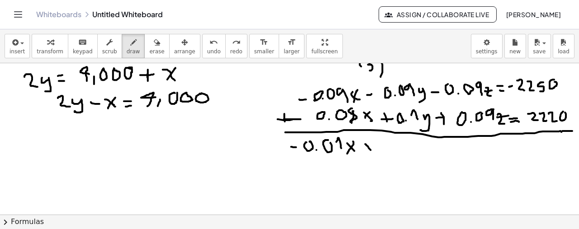
click at [209, 44] on icon "undo" at bounding box center [213, 42] width 9 height 11
drag, startPoint x: 366, startPoint y: 141, endPoint x: 369, endPoint y: 152, distance: 10.6
click at [369, 152] on div at bounding box center [289, 125] width 579 height 304
drag, startPoint x: 364, startPoint y: 146, endPoint x: 373, endPoint y: 145, distance: 9.5
click at [373, 145] on div at bounding box center [289, 125] width 579 height 304
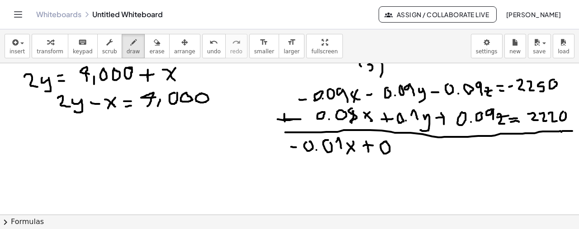
click at [384, 141] on div at bounding box center [289, 125] width 579 height 304
click at [393, 150] on div at bounding box center [289, 125] width 579 height 304
click at [403, 142] on div at bounding box center [289, 125] width 579 height 304
drag, startPoint x: 406, startPoint y: 142, endPoint x: 412, endPoint y: 152, distance: 11.3
click at [412, 152] on div at bounding box center [289, 125] width 579 height 304
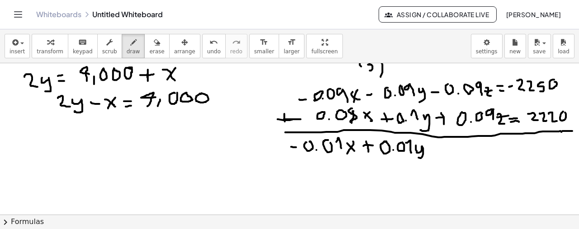
drag, startPoint x: 416, startPoint y: 145, endPoint x: 425, endPoint y: 157, distance: 14.8
click at [418, 157] on div at bounding box center [289, 125] width 579 height 304
drag, startPoint x: 432, startPoint y: 147, endPoint x: 438, endPoint y: 148, distance: 5.4
click at [438, 148] on div at bounding box center [289, 125] width 579 height 304
click at [437, 153] on div at bounding box center [289, 125] width 579 height 304
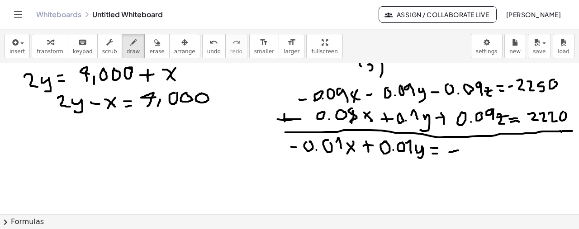
drag, startPoint x: 450, startPoint y: 152, endPoint x: 459, endPoint y: 150, distance: 9.7
click at [459, 150] on div at bounding box center [289, 125] width 579 height 304
drag, startPoint x: 464, startPoint y: 146, endPoint x: 471, endPoint y: 158, distance: 14.2
click at [471, 158] on div at bounding box center [289, 125] width 579 height 304
click at [481, 147] on div at bounding box center [289, 125] width 579 height 304
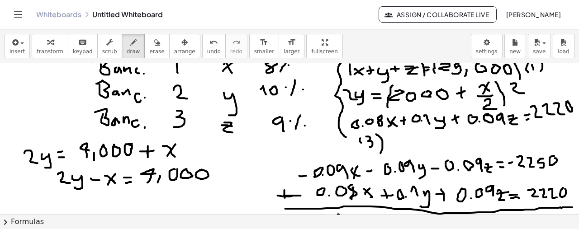
scroll to position [0, 0]
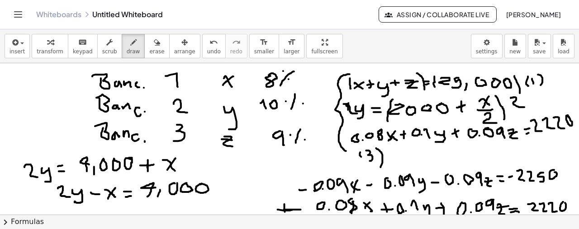
drag, startPoint x: 347, startPoint y: 104, endPoint x: 348, endPoint y: 109, distance: 5.5
click at [348, 109] on div at bounding box center [289, 215] width 579 height 304
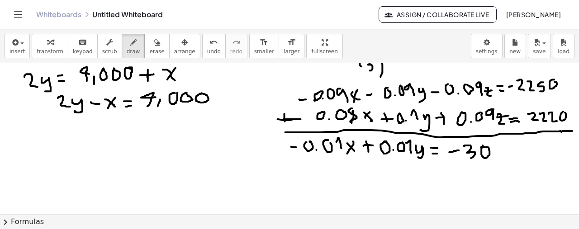
scroll to position [136, 0]
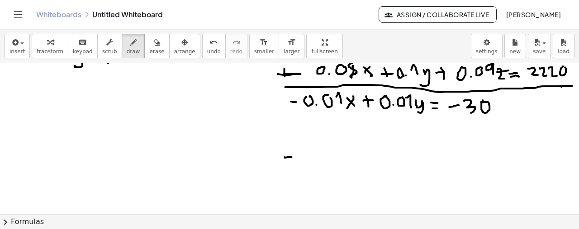
drag, startPoint x: 285, startPoint y: 157, endPoint x: 293, endPoint y: 157, distance: 8.1
click at [293, 157] on div at bounding box center [289, 80] width 579 height 304
click at [306, 151] on div at bounding box center [289, 80] width 579 height 304
click at [313, 164] on div at bounding box center [289, 80] width 579 height 304
click at [327, 154] on div at bounding box center [289, 80] width 579 height 304
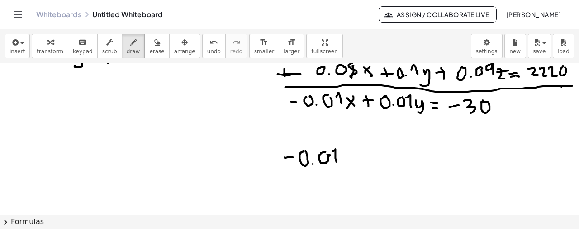
drag, startPoint x: 333, startPoint y: 151, endPoint x: 337, endPoint y: 162, distance: 11.6
click at [337, 162] on div at bounding box center [289, 80] width 579 height 304
drag, startPoint x: 344, startPoint y: 156, endPoint x: 353, endPoint y: 167, distance: 13.5
click at [353, 167] on div at bounding box center [289, 80] width 579 height 304
drag, startPoint x: 349, startPoint y: 163, endPoint x: 345, endPoint y: 169, distance: 7.4
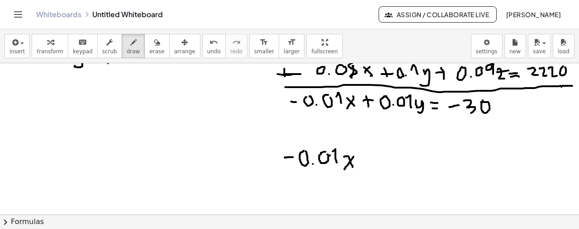
click at [345, 169] on div at bounding box center [289, 80] width 579 height 304
click at [377, 164] on div at bounding box center [289, 80] width 579 height 304
click at [383, 161] on div at bounding box center [289, 80] width 579 height 304
drag, startPoint x: 370, startPoint y: 160, endPoint x: 380, endPoint y: 159, distance: 10.4
click at [379, 160] on div at bounding box center [289, 80] width 579 height 304
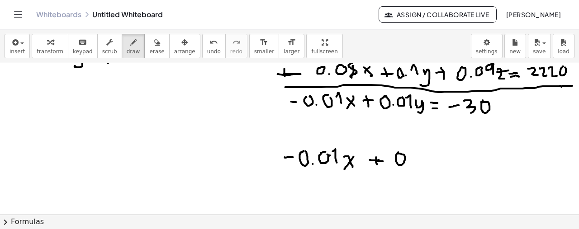
click at [399, 153] on div at bounding box center [289, 80] width 579 height 304
click at [409, 164] on div at bounding box center [289, 80] width 579 height 304
drag, startPoint x: 420, startPoint y: 152, endPoint x: 427, endPoint y: 155, distance: 7.9
click at [427, 155] on div at bounding box center [289, 80] width 579 height 304
click at [209, 46] on icon "undo" at bounding box center [213, 42] width 9 height 11
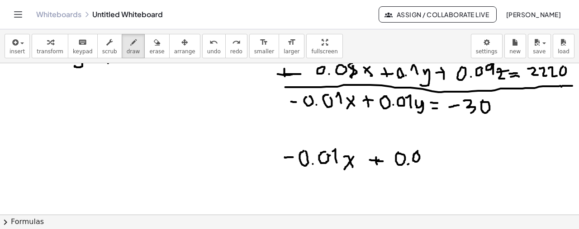
click at [417, 152] on div at bounding box center [289, 80] width 579 height 304
drag, startPoint x: 423, startPoint y: 151, endPoint x: 428, endPoint y: 160, distance: 9.7
click at [428, 160] on div at bounding box center [289, 80] width 579 height 304
drag, startPoint x: 439, startPoint y: 145, endPoint x: 427, endPoint y: 152, distance: 13.8
click at [428, 153] on div at bounding box center [289, 80] width 579 height 304
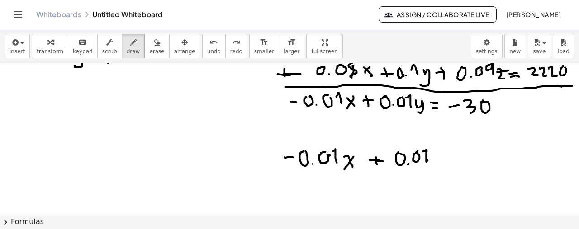
click at [209, 38] on icon "undo" at bounding box center [213, 42] width 9 height 11
drag, startPoint x: 436, startPoint y: 147, endPoint x: 436, endPoint y: 166, distance: 19.0
click at [436, 166] on div at bounding box center [289, 80] width 579 height 304
drag, startPoint x: 441, startPoint y: 155, endPoint x: 448, endPoint y: 162, distance: 10.6
click at [448, 162] on div at bounding box center [289, 80] width 579 height 304
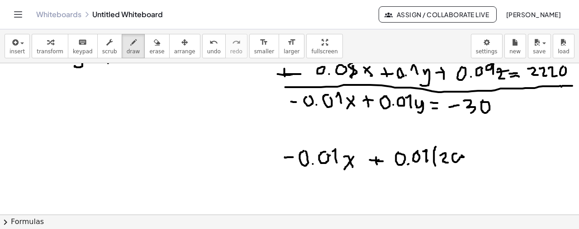
click at [460, 154] on div at bounding box center [289, 80] width 579 height 304
click at [207, 51] on span "undo" at bounding box center [214, 51] width 14 height 6
drag, startPoint x: 453, startPoint y: 152, endPoint x: 446, endPoint y: 139, distance: 15.2
click at [450, 155] on div at bounding box center [289, 80] width 579 height 304
click at [209, 45] on icon "undo" at bounding box center [213, 42] width 9 height 11
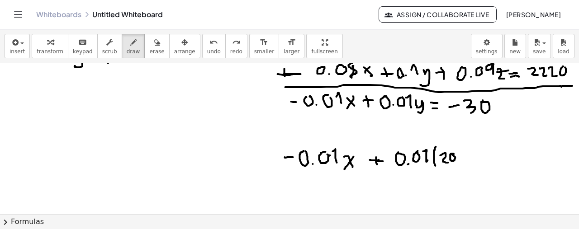
click at [452, 154] on div at bounding box center [289, 80] width 579 height 304
click at [460, 155] on div at bounding box center [289, 80] width 579 height 304
drag, startPoint x: 472, startPoint y: 152, endPoint x: 469, endPoint y: 148, distance: 5.4
click at [472, 151] on div at bounding box center [289, 80] width 579 height 304
click at [207, 48] on span "undo" at bounding box center [214, 51] width 14 height 6
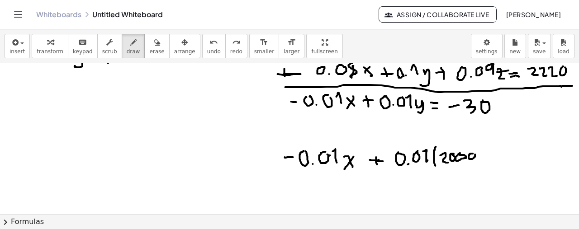
click at [475, 154] on div at bounding box center [289, 80] width 579 height 304
click at [483, 155] on div at bounding box center [289, 80] width 579 height 304
click at [207, 53] on span "undo" at bounding box center [214, 51] width 14 height 6
drag, startPoint x: 486, startPoint y: 146, endPoint x: 487, endPoint y: 159, distance: 12.7
click at [487, 159] on div at bounding box center [289, 80] width 579 height 304
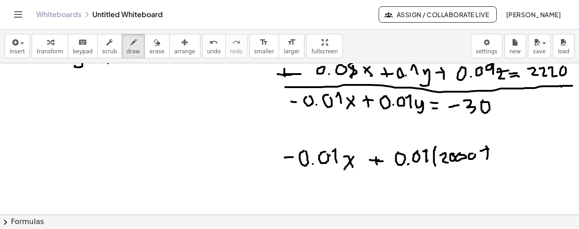
drag, startPoint x: 481, startPoint y: 151, endPoint x: 492, endPoint y: 148, distance: 11.5
click at [492, 148] on div at bounding box center [289, 80] width 579 height 304
drag, startPoint x: 498, startPoint y: 145, endPoint x: 506, endPoint y: 151, distance: 9.7
click at [506, 151] on div at bounding box center [289, 80] width 579 height 304
drag, startPoint x: 503, startPoint y: 147, endPoint x: 500, endPoint y: 152, distance: 6.3
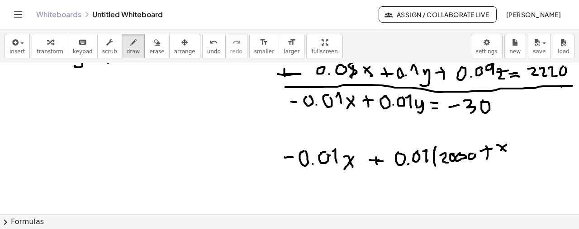
click at [500, 152] on div at bounding box center [289, 80] width 579 height 304
click at [511, 155] on div at bounding box center [289, 80] width 579 height 304
drag, startPoint x: 508, startPoint y: 158, endPoint x: 519, endPoint y: 147, distance: 16.0
click at [517, 168] on div at bounding box center [289, 80] width 579 height 304
drag, startPoint x: 518, startPoint y: 145, endPoint x: 521, endPoint y: 158, distance: 13.6
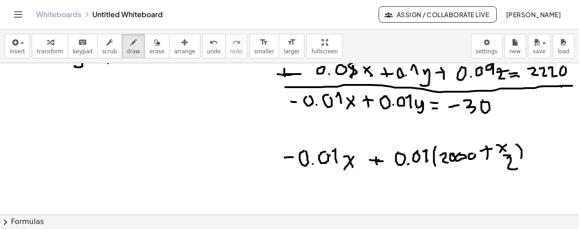
click at [521, 158] on div at bounding box center [289, 80] width 579 height 304
drag, startPoint x: 531, startPoint y: 148, endPoint x: 537, endPoint y: 148, distance: 6.3
click at [537, 148] on div at bounding box center [289, 80] width 579 height 304
click at [534, 163] on div at bounding box center [289, 80] width 579 height 304
click at [207, 49] on span "undo" at bounding box center [214, 51] width 14 height 6
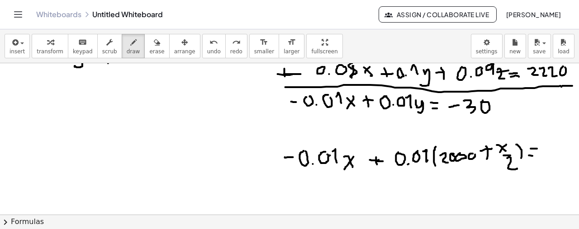
click at [533, 156] on div at bounding box center [289, 80] width 579 height 304
drag, startPoint x: 540, startPoint y: 153, endPoint x: 545, endPoint y: 151, distance: 5.1
click at [544, 152] on div at bounding box center [289, 80] width 579 height 304
drag, startPoint x: 546, startPoint y: 145, endPoint x: 550, endPoint y: 161, distance: 15.7
click at [550, 161] on div at bounding box center [289, 80] width 579 height 304
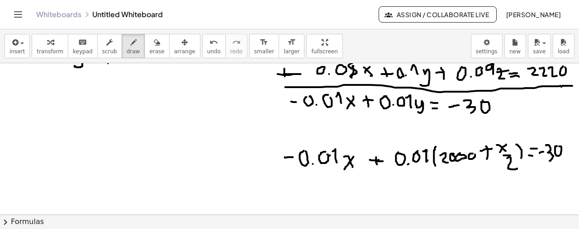
click at [557, 146] on div at bounding box center [289, 80] width 579 height 304
drag, startPoint x: 287, startPoint y: 189, endPoint x: 294, endPoint y: 186, distance: 7.6
click at [292, 187] on div at bounding box center [289, 80] width 579 height 304
click at [305, 185] on div at bounding box center [289, 80] width 579 height 304
click at [315, 192] on div at bounding box center [289, 80] width 579 height 304
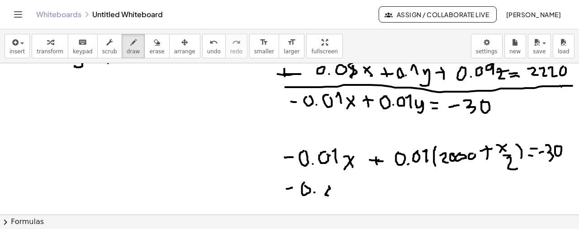
drag, startPoint x: 329, startPoint y: 186, endPoint x: 336, endPoint y: 192, distance: 8.6
click at [329, 195] on div at bounding box center [289, 80] width 579 height 304
click at [207, 48] on span "undo" at bounding box center [214, 51] width 14 height 6
drag, startPoint x: 325, startPoint y: 185, endPoint x: 320, endPoint y: 182, distance: 5.8
click at [320, 182] on div at bounding box center [289, 80] width 579 height 304
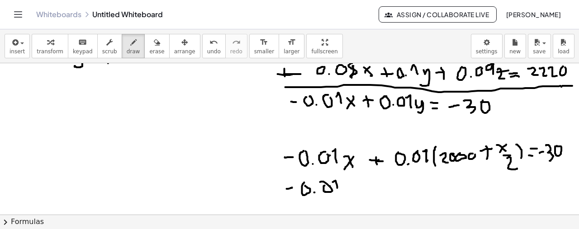
drag, startPoint x: 335, startPoint y: 181, endPoint x: 341, endPoint y: 190, distance: 10.4
click at [339, 191] on div at bounding box center [289, 80] width 579 height 304
drag, startPoint x: 346, startPoint y: 187, endPoint x: 352, endPoint y: 190, distance: 6.3
click at [352, 190] on div at bounding box center [289, 80] width 579 height 304
drag, startPoint x: 353, startPoint y: 185, endPoint x: 352, endPoint y: 196, distance: 11.3
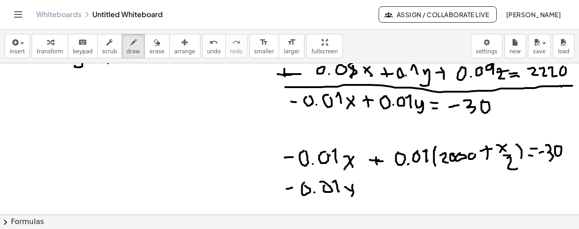
click at [352, 196] on div at bounding box center [289, 80] width 579 height 304
click at [202, 52] on button "undo undo" at bounding box center [214, 46] width 24 height 24
drag, startPoint x: 350, startPoint y: 187, endPoint x: 347, endPoint y: 191, distance: 5.3
click at [347, 191] on div at bounding box center [289, 80] width 579 height 304
click at [369, 191] on div at bounding box center [289, 80] width 579 height 304
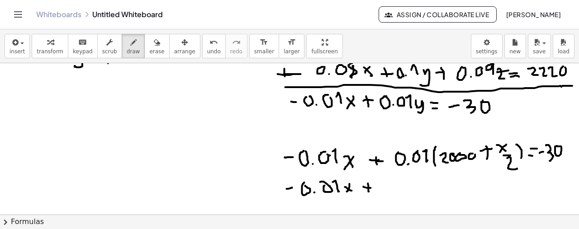
drag, startPoint x: 364, startPoint y: 186, endPoint x: 371, endPoint y: 188, distance: 7.4
click at [371, 188] on div at bounding box center [289, 80] width 579 height 304
drag, startPoint x: 379, startPoint y: 183, endPoint x: 386, endPoint y: 191, distance: 11.2
click at [386, 191] on div at bounding box center [289, 80] width 579 height 304
click at [393, 183] on div at bounding box center [289, 80] width 579 height 304
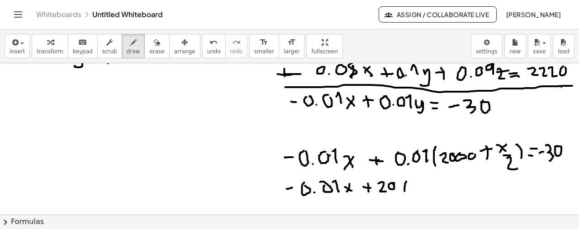
drag, startPoint x: 407, startPoint y: 181, endPoint x: 405, endPoint y: 191, distance: 9.7
click at [405, 191] on div at bounding box center [289, 80] width 579 height 304
drag, startPoint x: 401, startPoint y: 188, endPoint x: 412, endPoint y: 187, distance: 10.9
click at [412, 187] on div at bounding box center [289, 80] width 579 height 304
drag, startPoint x: 433, startPoint y: 179, endPoint x: 432, endPoint y: 187, distance: 8.2
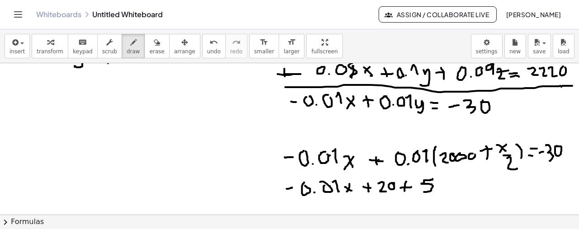
click at [424, 192] on div at bounding box center [289, 80] width 579 height 304
drag, startPoint x: 441, startPoint y: 183, endPoint x: 450, endPoint y: 190, distance: 11.5
click at [450, 192] on div at bounding box center [289, 80] width 579 height 304
drag, startPoint x: 449, startPoint y: 183, endPoint x: 442, endPoint y: 192, distance: 11.3
click at [442, 192] on div at bounding box center [289, 80] width 579 height 304
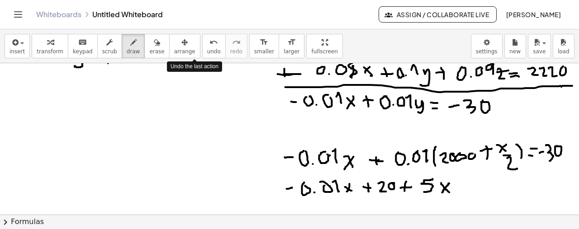
click at [207, 41] on div "undo" at bounding box center [214, 42] width 14 height 11
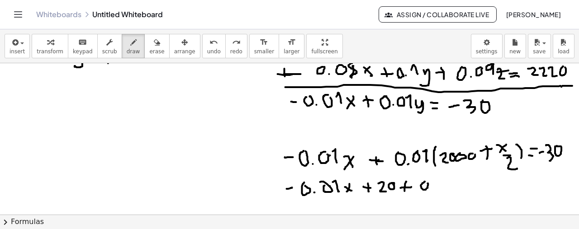
click at [428, 183] on div at bounding box center [289, 80] width 579 height 304
click at [433, 188] on div at bounding box center [289, 80] width 579 height 304
click at [439, 179] on div at bounding box center [289, 80] width 579 height 304
click at [447, 180] on div at bounding box center [289, 80] width 579 height 304
drag, startPoint x: 458, startPoint y: 178, endPoint x: 454, endPoint y: 188, distance: 10.2
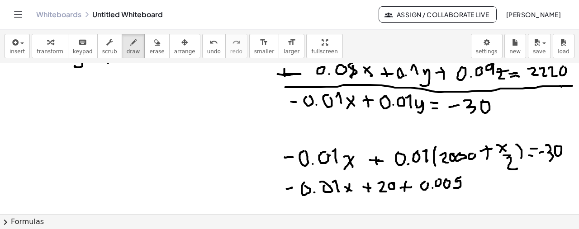
click at [454, 188] on div at bounding box center [289, 80] width 579 height 304
click at [470, 188] on div at bounding box center [289, 80] width 579 height 304
drag, startPoint x: 470, startPoint y: 182, endPoint x: 466, endPoint y: 191, distance: 9.7
click at [466, 191] on div at bounding box center [289, 80] width 579 height 304
drag, startPoint x: 481, startPoint y: 183, endPoint x: 488, endPoint y: 183, distance: 7.2
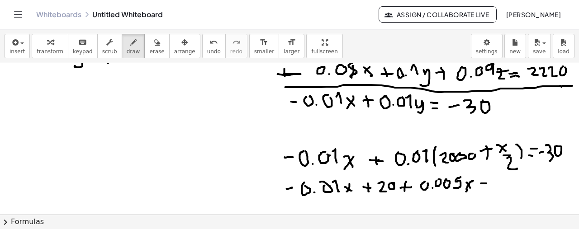
click at [488, 183] on div at bounding box center [289, 80] width 579 height 304
drag, startPoint x: 481, startPoint y: 188, endPoint x: 488, endPoint y: 187, distance: 6.8
click at [488, 187] on div at bounding box center [289, 80] width 579 height 304
click at [500, 186] on div at bounding box center [289, 80] width 579 height 304
drag, startPoint x: 505, startPoint y: 181, endPoint x: 504, endPoint y: 190, distance: 9.1
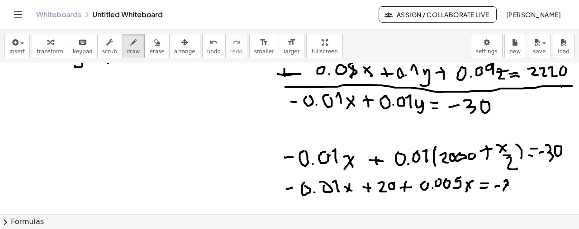
click at [504, 190] on div at bounding box center [289, 80] width 579 height 304
click at [207, 48] on span "undo" at bounding box center [214, 51] width 14 height 6
drag, startPoint x: 506, startPoint y: 180, endPoint x: 512, endPoint y: 193, distance: 14.0
click at [512, 194] on div at bounding box center [289, 80] width 579 height 304
click at [209, 45] on icon "undo" at bounding box center [213, 42] width 9 height 11
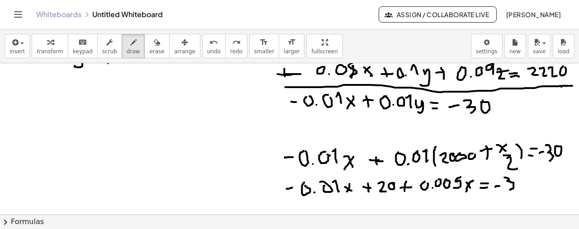
drag, startPoint x: 505, startPoint y: 177, endPoint x: 518, endPoint y: 182, distance: 13.9
click at [511, 189] on div at bounding box center [289, 80] width 579 height 304
drag, startPoint x: 523, startPoint y: 179, endPoint x: 525, endPoint y: 175, distance: 4.9
click at [525, 177] on div at bounding box center [289, 80] width 579 height 304
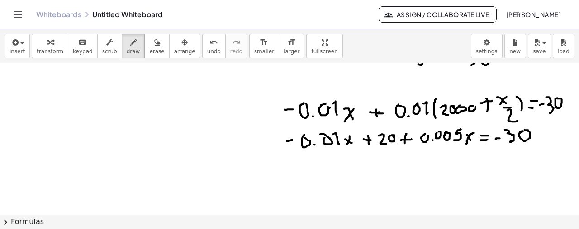
scroll to position [204, 0]
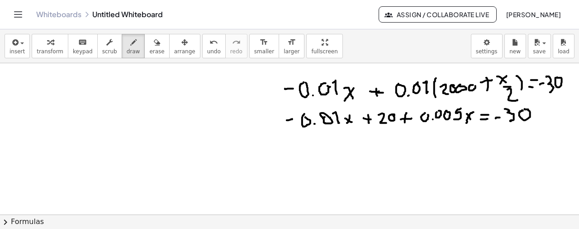
click at [320, 114] on div at bounding box center [289, 87] width 579 height 457
click at [294, 147] on div at bounding box center [289, 87] width 579 height 457
click at [209, 46] on icon "undo" at bounding box center [213, 42] width 9 height 11
drag, startPoint x: 292, startPoint y: 153, endPoint x: 300, endPoint y: 152, distance: 7.7
click at [298, 152] on div at bounding box center [289, 87] width 579 height 457
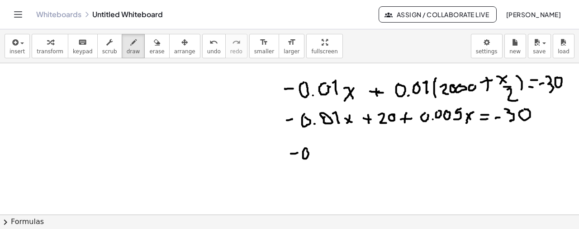
click at [307, 149] on div at bounding box center [289, 87] width 579 height 457
click at [310, 157] on div at bounding box center [289, 87] width 579 height 457
click at [322, 150] on div at bounding box center [289, 87] width 579 height 457
drag, startPoint x: 329, startPoint y: 149, endPoint x: 332, endPoint y: 155, distance: 6.9
click at [332, 155] on div at bounding box center [289, 87] width 579 height 457
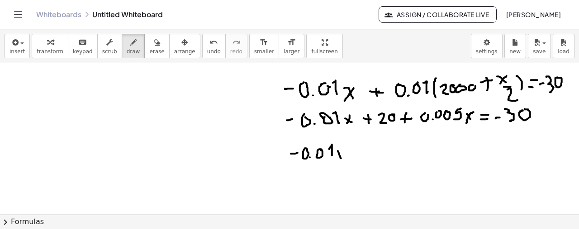
drag, startPoint x: 341, startPoint y: 158, endPoint x: 342, endPoint y: 152, distance: 5.5
click at [342, 157] on div at bounding box center [289, 87] width 579 height 457
drag, startPoint x: 342, startPoint y: 149, endPoint x: 335, endPoint y: 156, distance: 9.9
click at [335, 156] on div at bounding box center [289, 87] width 579 height 457
click at [336, 149] on div at bounding box center [289, 87] width 579 height 457
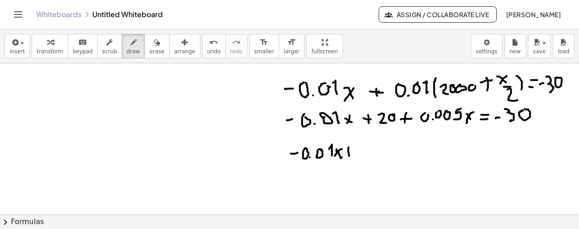
drag, startPoint x: 349, startPoint y: 147, endPoint x: 349, endPoint y: 156, distance: 8.6
click at [349, 156] on div at bounding box center [289, 87] width 579 height 457
click at [354, 150] on div at bounding box center [289, 87] width 579 height 457
drag, startPoint x: 346, startPoint y: 152, endPoint x: 358, endPoint y: 147, distance: 12.6
click at [350, 152] on div at bounding box center [289, 87] width 579 height 457
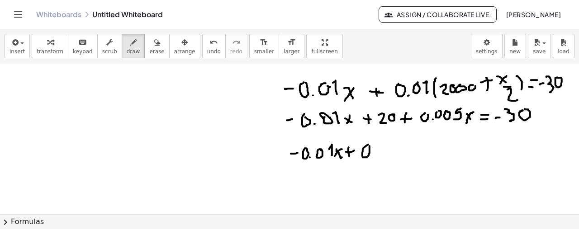
click at [369, 145] on div at bounding box center [289, 87] width 579 height 457
click at [371, 154] on div at bounding box center [289, 87] width 579 height 457
drag, startPoint x: 379, startPoint y: 146, endPoint x: 384, endPoint y: 145, distance: 5.9
click at [377, 147] on div at bounding box center [289, 87] width 579 height 457
drag, startPoint x: 392, startPoint y: 146, endPoint x: 387, endPoint y: 156, distance: 11.5
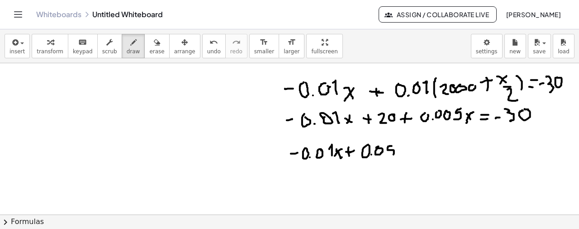
click at [385, 157] on div at bounding box center [289, 87] width 579 height 457
drag, startPoint x: 399, startPoint y: 150, endPoint x: 410, endPoint y: 156, distance: 12.6
click at [410, 156] on div at bounding box center [289, 87] width 579 height 457
click at [400, 157] on div at bounding box center [289, 87] width 579 height 457
drag, startPoint x: 403, startPoint y: 156, endPoint x: 415, endPoint y: 147, distance: 14.6
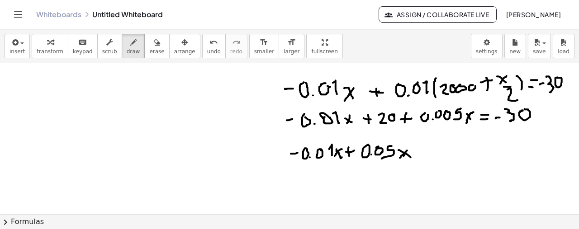
click at [408, 149] on div at bounding box center [289, 87] width 579 height 457
click at [417, 152] on div at bounding box center [289, 87] width 579 height 457
click at [419, 149] on div at bounding box center [289, 87] width 579 height 457
drag, startPoint x: 415, startPoint y: 155, endPoint x: 420, endPoint y: 155, distance: 4.5
click at [420, 155] on div at bounding box center [289, 87] width 579 height 457
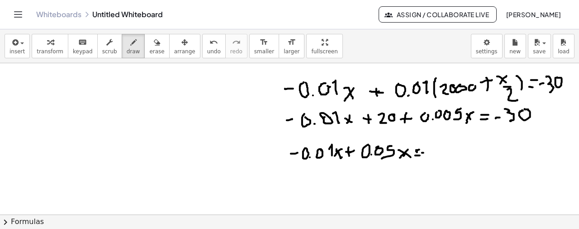
click at [424, 152] on div at bounding box center [289, 87] width 579 height 457
drag, startPoint x: 431, startPoint y: 146, endPoint x: 426, endPoint y: 165, distance: 19.3
click at [422, 162] on div at bounding box center [289, 87] width 579 height 457
click at [443, 150] on div at bounding box center [289, 87] width 579 height 457
drag, startPoint x: 452, startPoint y: 151, endPoint x: 457, endPoint y: 150, distance: 5.2
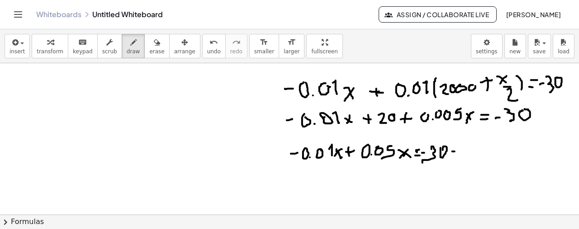
click at [457, 150] on div at bounding box center [289, 87] width 579 height 457
click at [463, 147] on div at bounding box center [289, 87] width 579 height 457
click at [207, 48] on span "undo" at bounding box center [214, 51] width 14 height 6
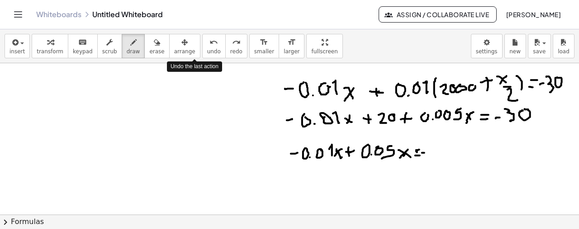
click at [207, 48] on span "undo" at bounding box center [214, 51] width 14 height 6
drag, startPoint x: 439, startPoint y: 152, endPoint x: 450, endPoint y: 152, distance: 11.3
click at [448, 153] on div at bounding box center [289, 87] width 579 height 457
drag, startPoint x: 461, startPoint y: 147, endPoint x: 458, endPoint y: 158, distance: 11.3
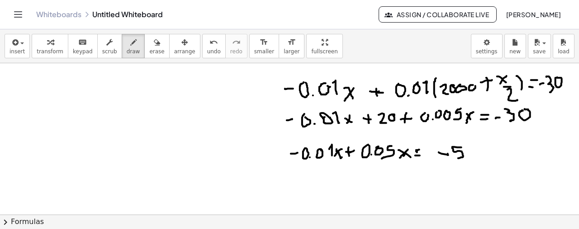
click at [458, 158] on div at bounding box center [289, 87] width 579 height 457
drag, startPoint x: 469, startPoint y: 147, endPoint x: 474, endPoint y: 148, distance: 5.2
click at [474, 148] on div at bounding box center [289, 87] width 579 height 457
click at [144, 47] on button "erase" at bounding box center [156, 46] width 25 height 24
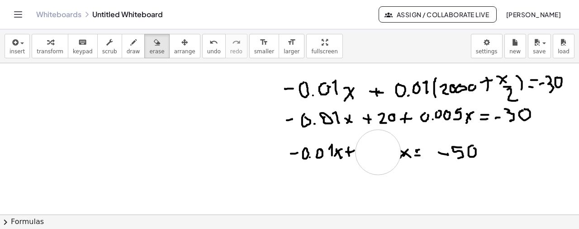
click at [378, 152] on div at bounding box center [289, 87] width 579 height 457
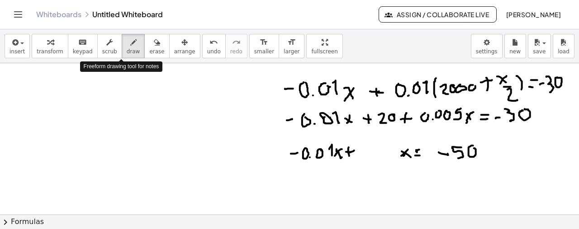
click at [127, 49] on span "draw" at bounding box center [134, 51] width 14 height 6
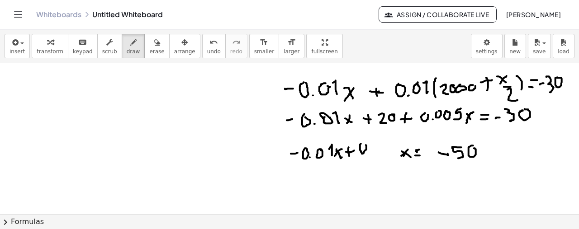
click at [363, 145] on div at bounding box center [289, 87] width 579 height 457
click at [370, 152] on div at bounding box center [289, 87] width 579 height 457
click at [374, 149] on div at bounding box center [289, 87] width 579 height 457
click at [387, 148] on div at bounding box center [289, 87] width 579 height 457
drag, startPoint x: 396, startPoint y: 146, endPoint x: 389, endPoint y: 155, distance: 11.9
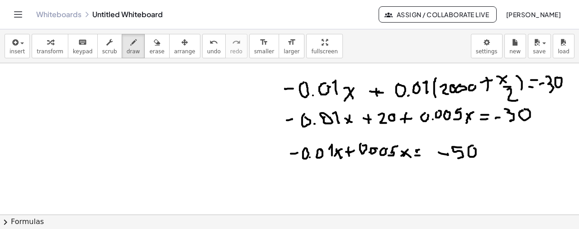
click at [389, 155] on div at bounding box center [289, 87] width 579 height 457
drag, startPoint x: 327, startPoint y: 184, endPoint x: 337, endPoint y: 181, distance: 10.8
click at [337, 182] on div at bounding box center [289, 87] width 579 height 457
click at [353, 175] on div at bounding box center [289, 87] width 579 height 457
click at [364, 182] on div at bounding box center [289, 87] width 579 height 457
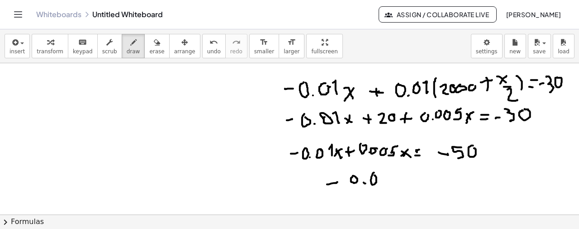
click at [374, 175] on div at bounding box center [289, 87] width 579 height 457
click at [389, 176] on div at bounding box center [289, 87] width 579 height 457
drag, startPoint x: 401, startPoint y: 174, endPoint x: 410, endPoint y: 183, distance: 12.8
click at [401, 189] on div at bounding box center [289, 87] width 579 height 457
click at [419, 184] on div at bounding box center [289, 87] width 579 height 457
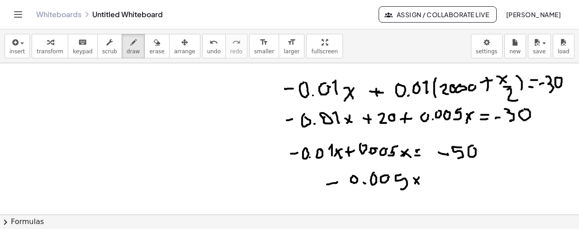
click at [415, 183] on div at bounding box center [289, 87] width 579 height 457
drag, startPoint x: 429, startPoint y: 178, endPoint x: 434, endPoint y: 178, distance: 5.4
click at [434, 178] on div at bounding box center [289, 87] width 579 height 457
click at [435, 183] on div at bounding box center [289, 87] width 579 height 457
drag, startPoint x: 446, startPoint y: 180, endPoint x: 452, endPoint y: 180, distance: 6.3
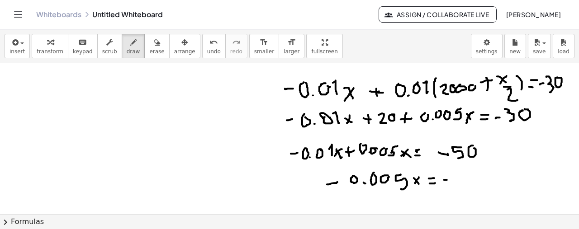
click at [452, 180] on div at bounding box center [289, 87] width 579 height 457
drag, startPoint x: 464, startPoint y: 173, endPoint x: 466, endPoint y: 180, distance: 6.7
click at [462, 183] on div at bounding box center [289, 87] width 579 height 457
click at [474, 176] on div at bounding box center [289, 87] width 579 height 457
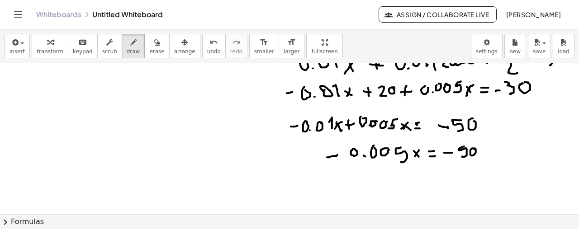
scroll to position [250, 0]
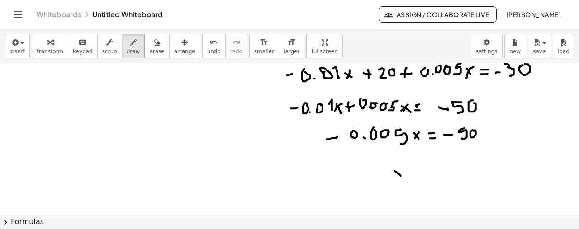
drag, startPoint x: 398, startPoint y: 173, endPoint x: 402, endPoint y: 170, distance: 5.3
click at [402, 175] on div at bounding box center [289, 42] width 579 height 457
drag, startPoint x: 403, startPoint y: 169, endPoint x: 395, endPoint y: 176, distance: 10.6
click at [395, 176] on div at bounding box center [289, 42] width 579 height 457
drag, startPoint x: 421, startPoint y: 171, endPoint x: 429, endPoint y: 169, distance: 8.7
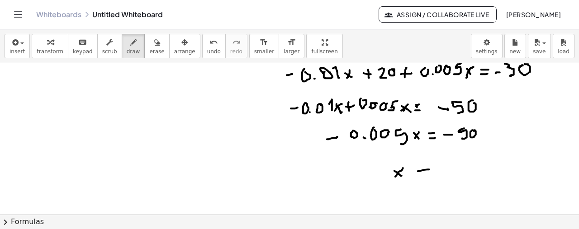
click at [429, 169] on div at bounding box center [289, 42] width 579 height 457
drag, startPoint x: 425, startPoint y: 174, endPoint x: 430, endPoint y: 173, distance: 4.6
click at [430, 173] on div at bounding box center [289, 42] width 579 height 457
drag, startPoint x: 447, startPoint y: 171, endPoint x: 460, endPoint y: 166, distance: 14.2
click at [455, 169] on div at bounding box center [289, 42] width 579 height 457
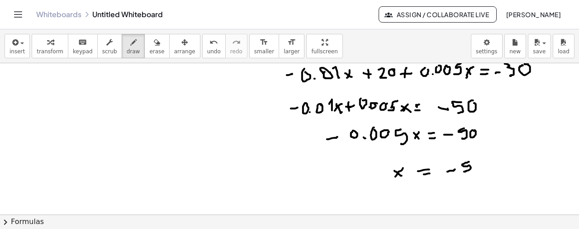
drag, startPoint x: 469, startPoint y: 161, endPoint x: 474, endPoint y: 170, distance: 9.3
click at [465, 171] on div at bounding box center [289, 42] width 579 height 457
drag, startPoint x: 483, startPoint y: 164, endPoint x: 481, endPoint y: 171, distance: 7.5
click at [486, 169] on div at bounding box center [289, 42] width 579 height 457
drag, startPoint x: 196, startPoint y: 53, endPoint x: 479, endPoint y: 122, distance: 291.8
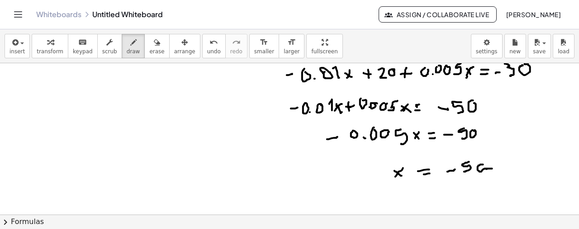
click at [202, 51] on button "undo undo" at bounding box center [214, 46] width 24 height 24
click at [483, 161] on div at bounding box center [289, 42] width 579 height 457
drag, startPoint x: 482, startPoint y: 173, endPoint x: 506, endPoint y: 176, distance: 23.7
click at [506, 176] on div at bounding box center [289, 42] width 579 height 457
drag, startPoint x: 449, startPoint y: 178, endPoint x: 472, endPoint y: 171, distance: 23.9
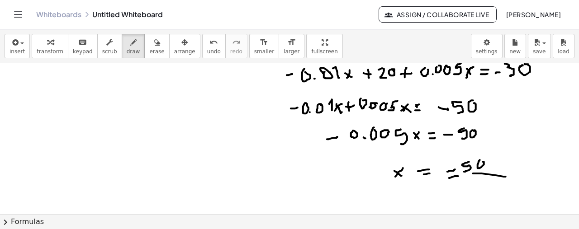
click at [472, 171] on div at bounding box center [289, 42] width 579 height 457
drag, startPoint x: 448, startPoint y: 188, endPoint x: 452, endPoint y: 187, distance: 4.6
click at [452, 187] on div at bounding box center [289, 42] width 579 height 457
click at [466, 180] on div at bounding box center [289, 42] width 579 height 457
click at [469, 185] on div at bounding box center [289, 42] width 579 height 457
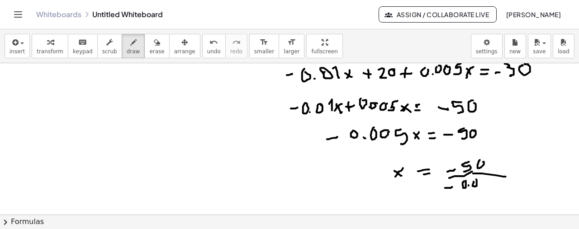
click at [476, 179] on div at bounding box center [289, 42] width 579 height 457
click at [485, 181] on div at bounding box center [289, 42] width 579 height 457
drag, startPoint x: 498, startPoint y: 182, endPoint x: 497, endPoint y: 189, distance: 6.6
click at [497, 189] on div at bounding box center [289, 42] width 579 height 457
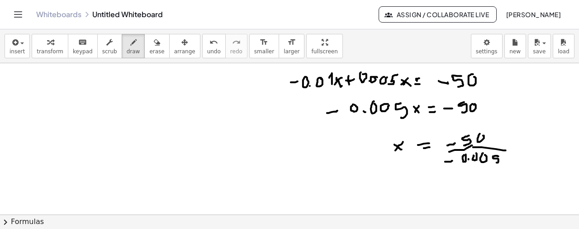
scroll to position [295, 0]
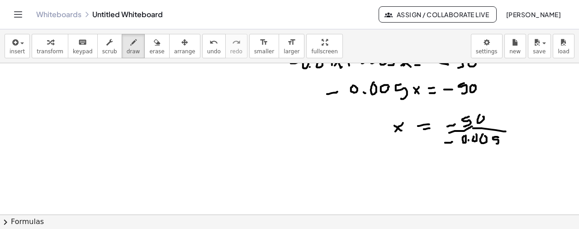
drag, startPoint x: 429, startPoint y: 171, endPoint x: 436, endPoint y: 169, distance: 7.0
drag, startPoint x: 431, startPoint y: 175, endPoint x: 437, endPoint y: 174, distance: 5.6
drag, startPoint x: 413, startPoint y: 171, endPoint x: 419, endPoint y: 169, distance: 6.7
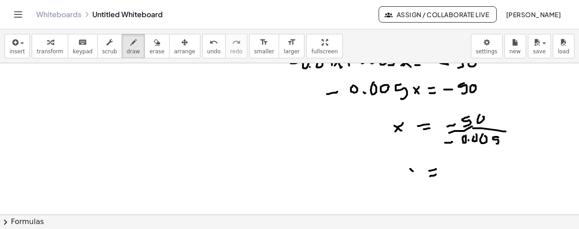
drag, startPoint x: 451, startPoint y: 166, endPoint x: 459, endPoint y: 180, distance: 15.8
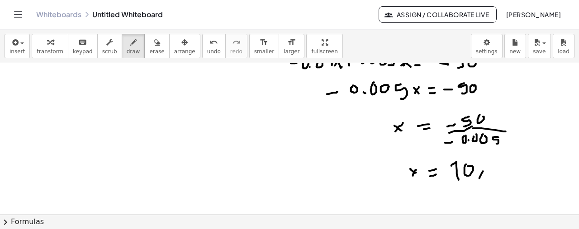
drag, startPoint x: 479, startPoint y: 178, endPoint x: 487, endPoint y: 170, distance: 10.9
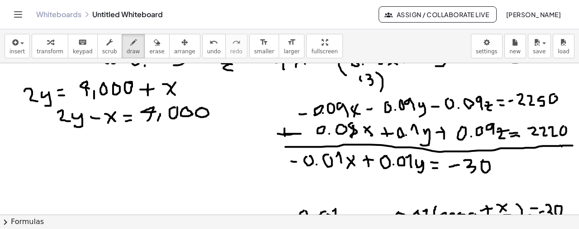
scroll to position [90, 0]
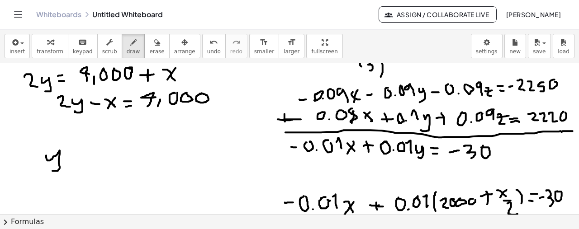
drag, startPoint x: 46, startPoint y: 155, endPoint x: 66, endPoint y: 165, distance: 21.8
click at [53, 170] on div at bounding box center [289, 201] width 579 height 457
drag, startPoint x: 71, startPoint y: 153, endPoint x: 79, endPoint y: 153, distance: 7.2
click at [79, 153] on div at bounding box center [289, 201] width 579 height 457
drag, startPoint x: 76, startPoint y: 160, endPoint x: 81, endPoint y: 159, distance: 5.1
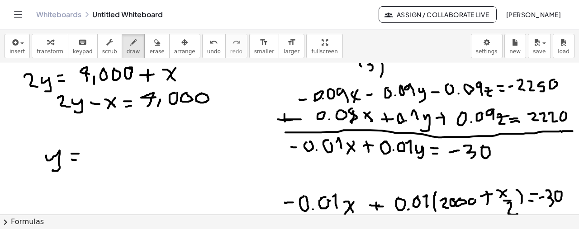
click at [81, 159] on div at bounding box center [289, 201] width 579 height 457
drag, startPoint x: 92, startPoint y: 143, endPoint x: 103, endPoint y: 156, distance: 16.7
click at [101, 156] on div at bounding box center [289, 201] width 579 height 457
drag, startPoint x: 101, startPoint y: 151, endPoint x: 109, endPoint y: 150, distance: 7.3
click at [107, 150] on div at bounding box center [289, 201] width 579 height 457
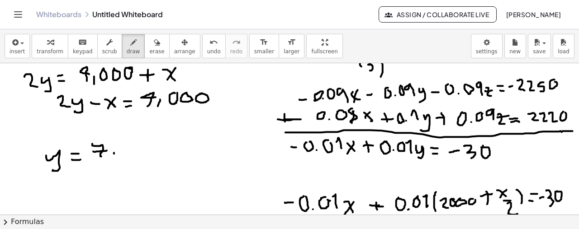
drag, startPoint x: 114, startPoint y: 153, endPoint x: 111, endPoint y: 159, distance: 6.5
click at [111, 160] on div at bounding box center [289, 201] width 579 height 457
click at [129, 143] on div at bounding box center [289, 201] width 579 height 457
click at [138, 144] on div at bounding box center [289, 201] width 579 height 457
click at [148, 142] on div at bounding box center [289, 201] width 579 height 457
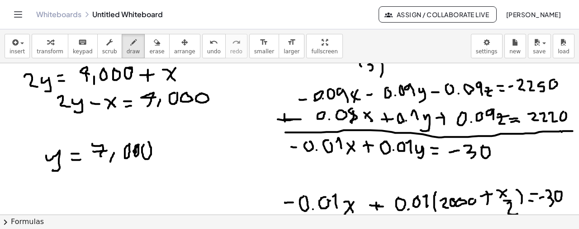
drag, startPoint x: 137, startPoint y: 145, endPoint x: 208, endPoint y: 123, distance: 75.0
click at [138, 144] on div at bounding box center [289, 201] width 579 height 457
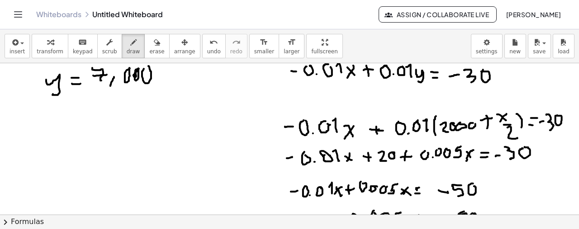
scroll to position [181, 0]
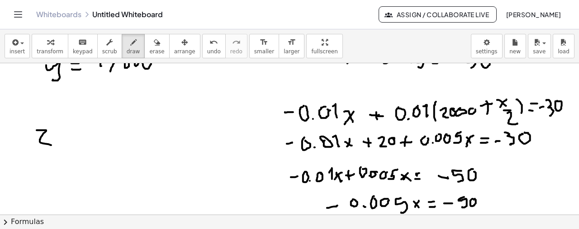
drag, startPoint x: 37, startPoint y: 130, endPoint x: 50, endPoint y: 142, distance: 18.2
click at [51, 144] on div at bounding box center [289, 110] width 579 height 457
click at [48, 137] on div at bounding box center [289, 110] width 579 height 457
drag, startPoint x: 60, startPoint y: 136, endPoint x: 68, endPoint y: 136, distance: 8.6
click at [68, 136] on div at bounding box center [289, 110] width 579 height 457
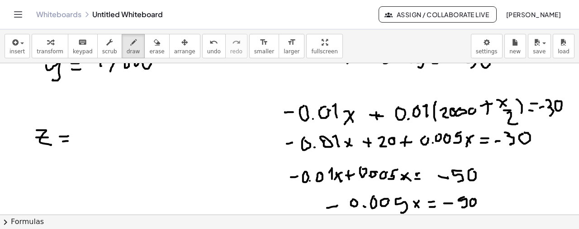
drag, startPoint x: 63, startPoint y: 141, endPoint x: 70, endPoint y: 138, distance: 7.5
click at [70, 139] on div at bounding box center [289, 110] width 579 height 457
drag, startPoint x: 78, startPoint y: 127, endPoint x: 85, endPoint y: 140, distance: 14.8
click at [85, 141] on div at bounding box center [289, 110] width 579 height 457
drag, startPoint x: 96, startPoint y: 127, endPoint x: 88, endPoint y: 139, distance: 14.8
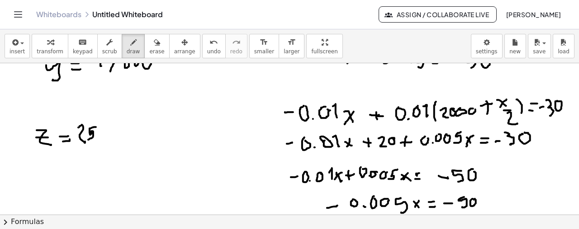
click at [88, 139] on div at bounding box center [289, 110] width 579 height 457
click at [102, 127] on div at bounding box center [289, 110] width 579 height 457
drag, startPoint x: 115, startPoint y: 130, endPoint x: 121, endPoint y: 128, distance: 6.3
click at [121, 129] on div at bounding box center [289, 110] width 579 height 457
click at [133, 126] on div at bounding box center [289, 110] width 579 height 457
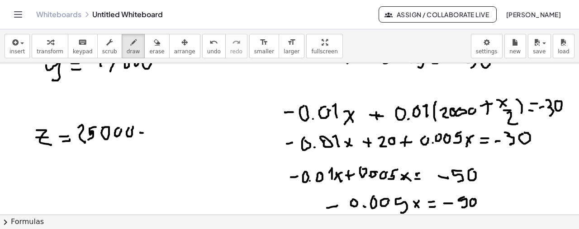
drag, startPoint x: 140, startPoint y: 132, endPoint x: 146, endPoint y: 133, distance: 5.4
click at [146, 133] on div at bounding box center [289, 110] width 579 height 457
drag, startPoint x: 155, startPoint y: 128, endPoint x: 163, endPoint y: 134, distance: 10.7
click at [161, 136] on div at bounding box center [289, 110] width 579 height 457
click at [156, 137] on div at bounding box center [289, 110] width 579 height 457
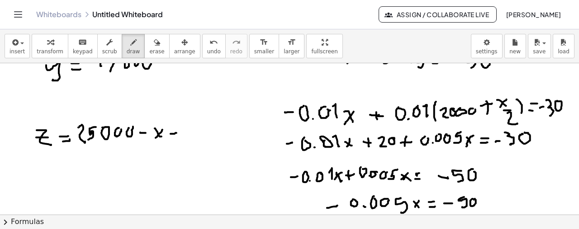
drag, startPoint x: 171, startPoint y: 133, endPoint x: 176, endPoint y: 133, distance: 5.9
click at [176, 133] on div at bounding box center [289, 110] width 579 height 457
drag, startPoint x: 180, startPoint y: 130, endPoint x: 185, endPoint y: 137, distance: 9.7
click at [185, 137] on div at bounding box center [289, 110] width 579 height 457
drag, startPoint x: 40, startPoint y: 175, endPoint x: 58, endPoint y: 181, distance: 19.3
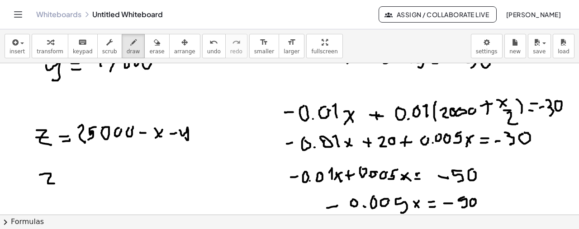
click at [57, 182] on div at bounding box center [289, 110] width 579 height 457
drag, startPoint x: 43, startPoint y: 177, endPoint x: 65, endPoint y: 175, distance: 21.8
click at [58, 176] on div at bounding box center [289, 110] width 579 height 457
click at [77, 175] on div at bounding box center [289, 110] width 579 height 457
click at [79, 176] on div at bounding box center [289, 110] width 579 height 457
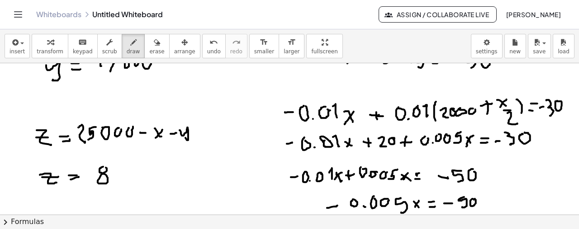
drag, startPoint x: 101, startPoint y: 167, endPoint x: 117, endPoint y: 172, distance: 16.3
click at [106, 167] on div at bounding box center [289, 110] width 579 height 457
drag, startPoint x: 117, startPoint y: 182, endPoint x: 131, endPoint y: 172, distance: 17.2
click at [117, 182] on div at bounding box center [289, 110] width 579 height 457
drag, startPoint x: 132, startPoint y: 171, endPoint x: 138, endPoint y: 171, distance: 6.3
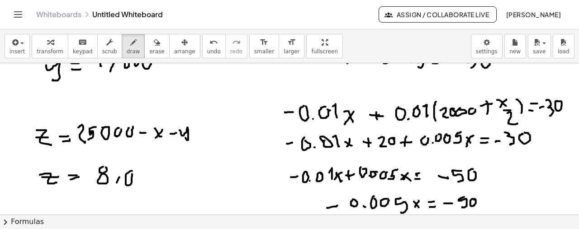
click at [132, 173] on div at bounding box center [289, 110] width 579 height 457
click at [144, 168] on div at bounding box center [289, 110] width 579 height 457
drag, startPoint x: 165, startPoint y: 170, endPoint x: 158, endPoint y: 176, distance: 9.3
click at [158, 177] on div at bounding box center [289, 110] width 579 height 457
click at [207, 48] on span "undo" at bounding box center [214, 51] width 14 height 6
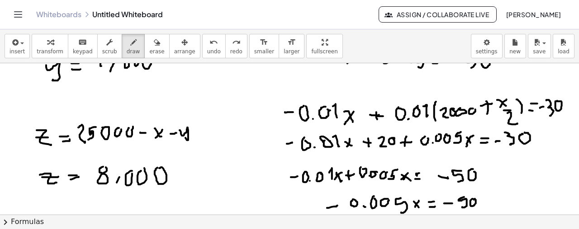
click at [159, 168] on div at bounding box center [289, 110] width 579 height 457
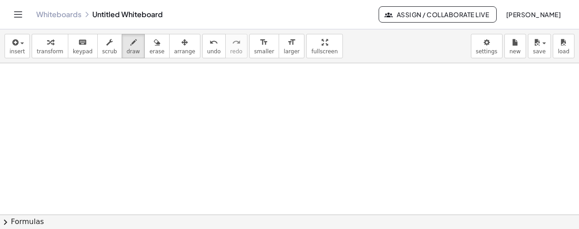
scroll to position [452, 0]
drag, startPoint x: 70, startPoint y: 104, endPoint x: 74, endPoint y: 122, distance: 17.8
drag, startPoint x: 81, startPoint y: 114, endPoint x: 102, endPoint y: 111, distance: 21.0
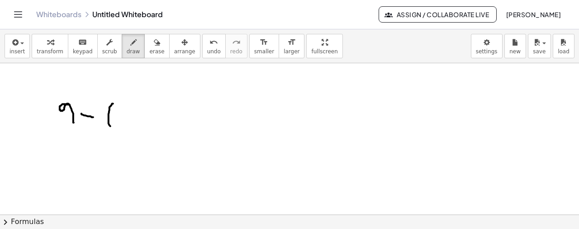
drag, startPoint x: 113, startPoint y: 104, endPoint x: 118, endPoint y: 118, distance: 14.9
drag, startPoint x: 126, startPoint y: 111, endPoint x: 129, endPoint y: 119, distance: 8.7
drag, startPoint x: 133, startPoint y: 105, endPoint x: 143, endPoint y: 112, distance: 12.4
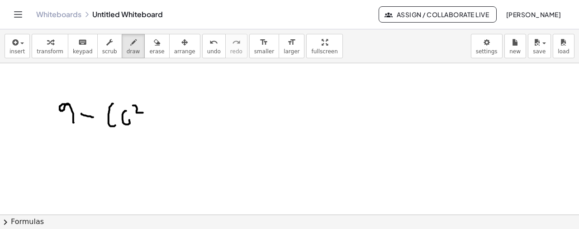
drag, startPoint x: 148, startPoint y: 118, endPoint x: 154, endPoint y: 119, distance: 5.9
drag, startPoint x: 191, startPoint y: 119, endPoint x: 206, endPoint y: 120, distance: 15.4
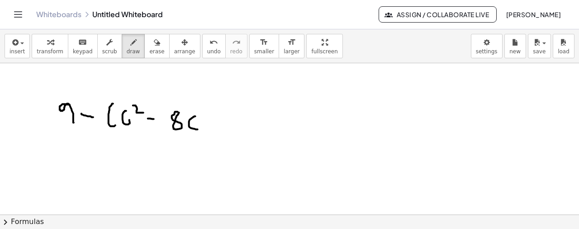
drag, startPoint x: 209, startPoint y: 114, endPoint x: 211, endPoint y: 123, distance: 9.1
drag, startPoint x: 206, startPoint y: 117, endPoint x: 220, endPoint y: 114, distance: 14.5
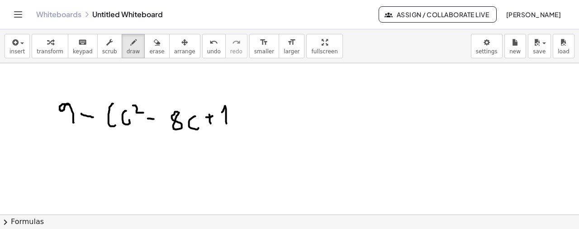
drag, startPoint x: 225, startPoint y: 106, endPoint x: 233, endPoint y: 114, distance: 10.9
drag, startPoint x: 237, startPoint y: 103, endPoint x: 240, endPoint y: 113, distance: 10.0
drag, startPoint x: 251, startPoint y: 120, endPoint x: 247, endPoint y: 97, distance: 22.8
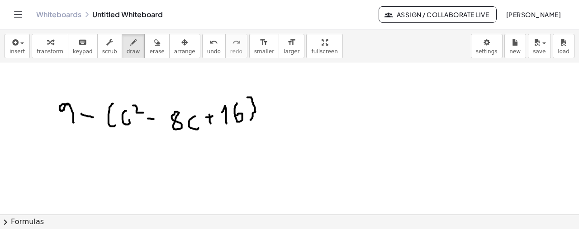
drag, startPoint x: 78, startPoint y: 154, endPoint x: 83, endPoint y: 174, distance: 21.1
drag, startPoint x: 93, startPoint y: 164, endPoint x: 109, endPoint y: 165, distance: 16.3
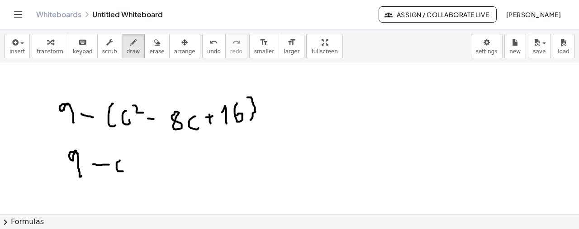
drag, startPoint x: 120, startPoint y: 161, endPoint x: 126, endPoint y: 171, distance: 11.6
drag, startPoint x: 129, startPoint y: 154, endPoint x: 139, endPoint y: 160, distance: 11.6
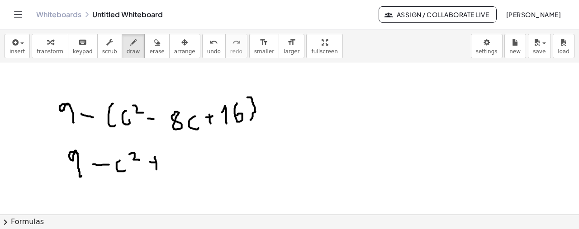
drag, startPoint x: 150, startPoint y: 162, endPoint x: 161, endPoint y: 161, distance: 11.4
drag, startPoint x: 176, startPoint y: 152, endPoint x: 188, endPoint y: 157, distance: 12.8
drag, startPoint x: 194, startPoint y: 162, endPoint x: 207, endPoint y: 168, distance: 13.4
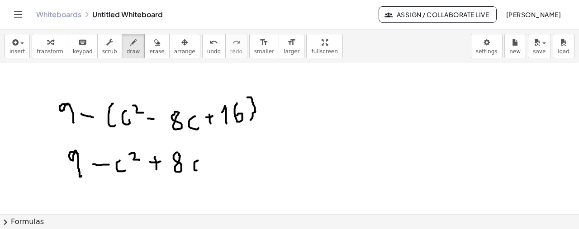
drag, startPoint x: 208, startPoint y: 165, endPoint x: 213, endPoint y: 163, distance: 5.9
drag, startPoint x: 227, startPoint y: 159, endPoint x: 243, endPoint y: 159, distance: 16.3
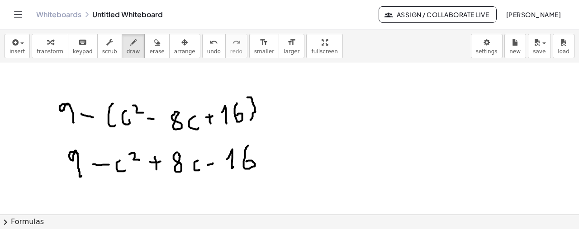
drag, startPoint x: 248, startPoint y: 146, endPoint x: 246, endPoint y: 161, distance: 15.9
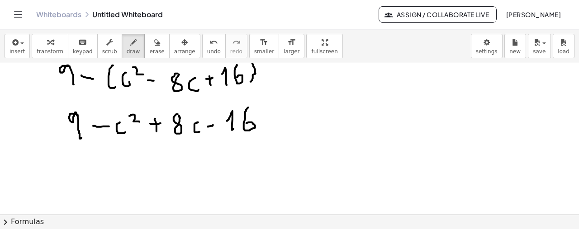
scroll to position [509, 0]
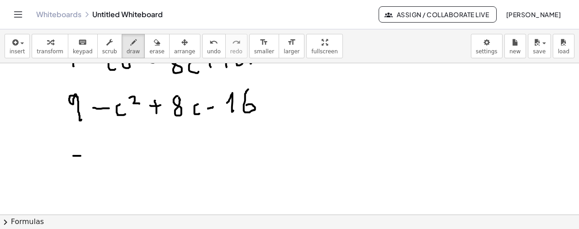
drag, startPoint x: 73, startPoint y: 156, endPoint x: 93, endPoint y: 153, distance: 20.0
drag, startPoint x: 102, startPoint y: 153, endPoint x: 110, endPoint y: 153, distance: 8.2
drag, startPoint x: 110, startPoint y: 145, endPoint x: 118, endPoint y: 152, distance: 11.2
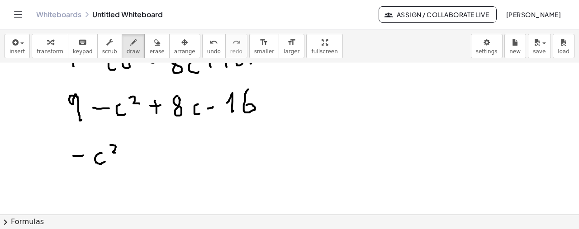
drag, startPoint x: 138, startPoint y: 158, endPoint x: 146, endPoint y: 152, distance: 9.0
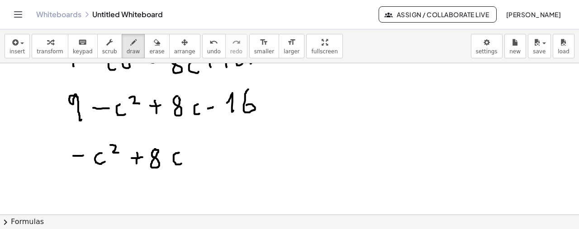
drag, startPoint x: 179, startPoint y: 152, endPoint x: 189, endPoint y: 159, distance: 11.8
drag, startPoint x: 192, startPoint y: 158, endPoint x: 198, endPoint y: 156, distance: 6.6
drag, startPoint x: 216, startPoint y: 143, endPoint x: 225, endPoint y: 158, distance: 17.7
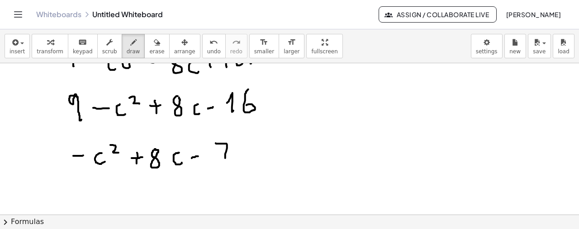
drag, startPoint x: 220, startPoint y: 151, endPoint x: 232, endPoint y: 150, distance: 12.7
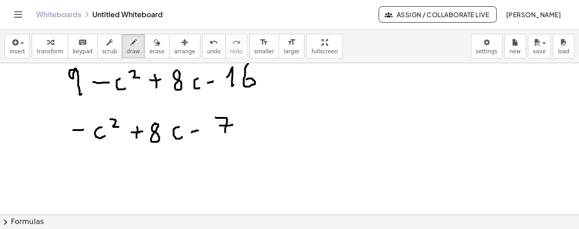
scroll to position [554, 0]
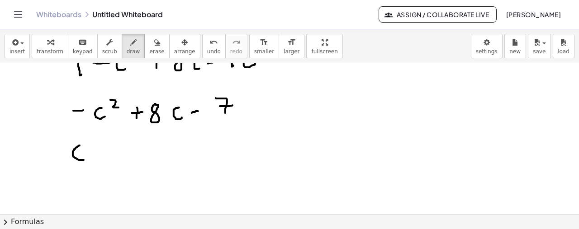
drag, startPoint x: 80, startPoint y: 145, endPoint x: 84, endPoint y: 160, distance: 15.0
drag, startPoint x: 86, startPoint y: 179, endPoint x: 90, endPoint y: 185, distance: 7.5
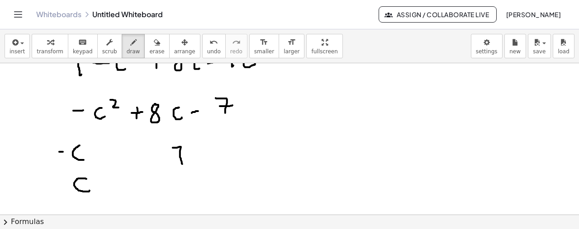
drag, startPoint x: 173, startPoint y: 147, endPoint x: 182, endPoint y: 164, distance: 18.8
drag, startPoint x: 173, startPoint y: 156, endPoint x: 186, endPoint y: 155, distance: 13.6
drag, startPoint x: 156, startPoint y: 153, endPoint x: 161, endPoint y: 153, distance: 5.0
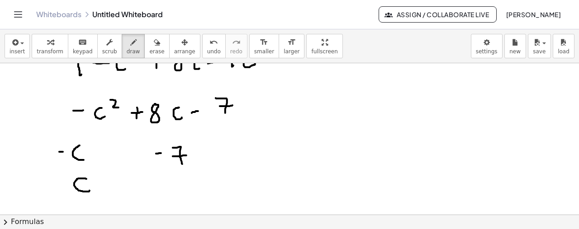
click at [209, 46] on icon "undo" at bounding box center [213, 42] width 9 height 11
drag, startPoint x: 163, startPoint y: 190, endPoint x: 169, endPoint y: 190, distance: 6.3
drag, startPoint x: 177, startPoint y: 183, endPoint x: 187, endPoint y: 193, distance: 14.1
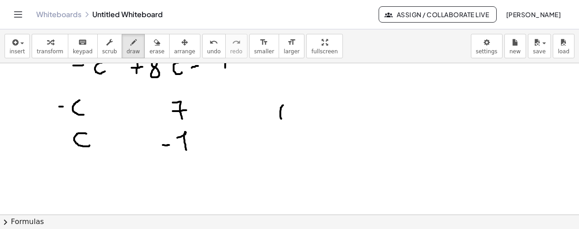
drag, startPoint x: 282, startPoint y: 105, endPoint x: 287, endPoint y: 118, distance: 13.0
drag, startPoint x: 289, startPoint y: 111, endPoint x: 295, endPoint y: 109, distance: 6.2
drag, startPoint x: 306, startPoint y: 105, endPoint x: 310, endPoint y: 116, distance: 11.6
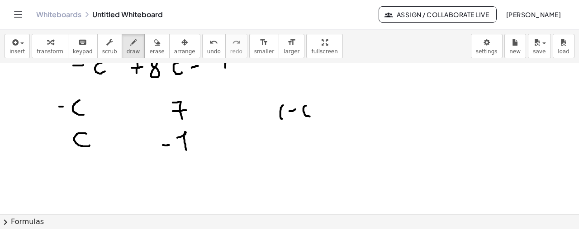
drag, startPoint x: 314, startPoint y: 111, endPoint x: 322, endPoint y: 110, distance: 8.2
drag, startPoint x: 332, startPoint y: 101, endPoint x: 333, endPoint y: 113, distance: 11.8
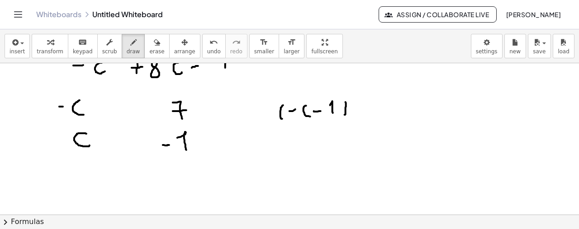
drag, startPoint x: 346, startPoint y: 109, endPoint x: 346, endPoint y: 101, distance: 7.7
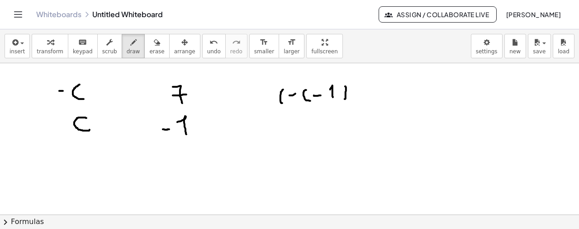
scroll to position [616, 0]
drag, startPoint x: 364, startPoint y: 85, endPoint x: 372, endPoint y: 95, distance: 12.2
drag, startPoint x: 376, startPoint y: 90, endPoint x: 382, endPoint y: 98, distance: 9.8
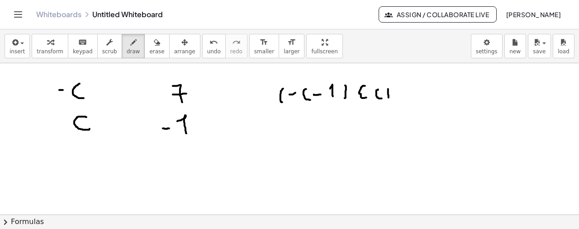
drag, startPoint x: 388, startPoint y: 89, endPoint x: 389, endPoint y: 97, distance: 8.6
drag, startPoint x: 384, startPoint y: 92, endPoint x: 392, endPoint y: 90, distance: 7.9
drag, startPoint x: 397, startPoint y: 88, endPoint x: 401, endPoint y: 97, distance: 9.7
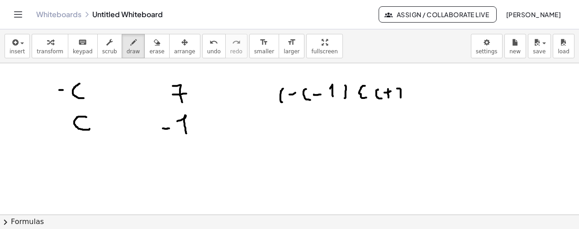
drag, startPoint x: 398, startPoint y: 93, endPoint x: 404, endPoint y: 92, distance: 6.4
drag, startPoint x: 410, startPoint y: 99, endPoint x: 410, endPoint y: 85, distance: 14.5
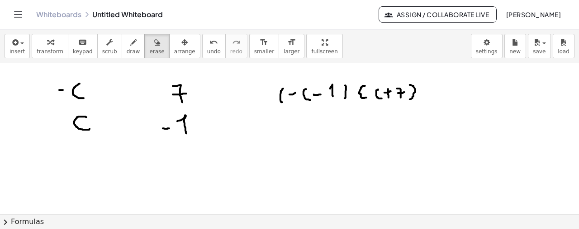
drag, startPoint x: 139, startPoint y: 48, endPoint x: 354, endPoint y: 84, distance: 217.7
click at [149, 48] on span "erase" at bounding box center [156, 51] width 15 height 6
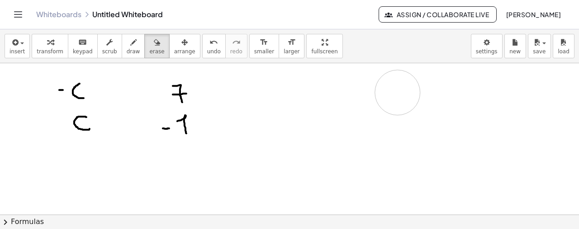
drag, startPoint x: 340, startPoint y: 88, endPoint x: 134, endPoint y: 47, distance: 209.9
click at [127, 48] on span "draw" at bounding box center [134, 51] width 14 height 6
drag, startPoint x: 261, startPoint y: 81, endPoint x: 263, endPoint y: 102, distance: 20.4
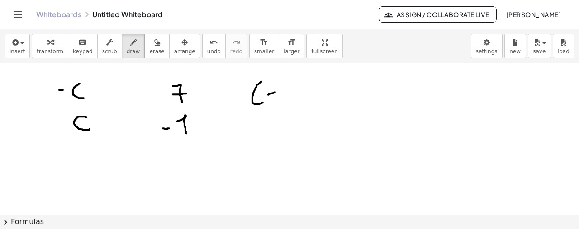
drag, startPoint x: 268, startPoint y: 95, endPoint x: 280, endPoint y: 90, distance: 12.9
drag, startPoint x: 290, startPoint y: 89, endPoint x: 296, endPoint y: 98, distance: 10.9
drag, startPoint x: 309, startPoint y: 87, endPoint x: 309, endPoint y: 97, distance: 9.5
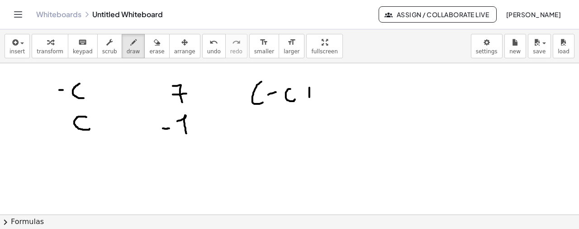
drag, startPoint x: 305, startPoint y: 92, endPoint x: 319, endPoint y: 87, distance: 14.9
drag, startPoint x: 324, startPoint y: 83, endPoint x: 331, endPoint y: 93, distance: 12.7
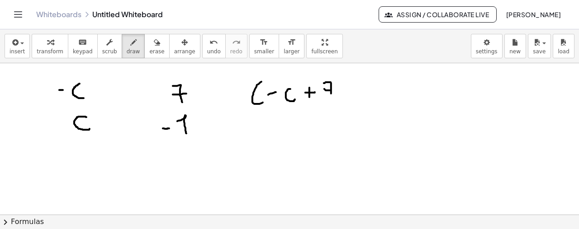
drag, startPoint x: 324, startPoint y: 89, endPoint x: 332, endPoint y: 89, distance: 7.3
drag, startPoint x: 349, startPoint y: 95, endPoint x: 356, endPoint y: 76, distance: 20.3
drag, startPoint x: 364, startPoint y: 78, endPoint x: 378, endPoint y: 91, distance: 18.9
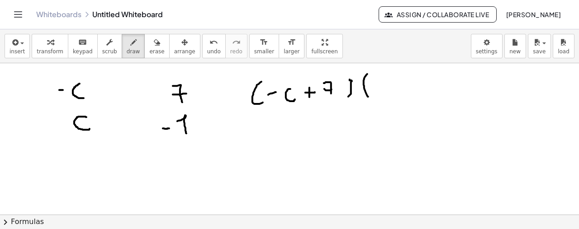
drag, startPoint x: 379, startPoint y: 82, endPoint x: 382, endPoint y: 91, distance: 9.3
drag
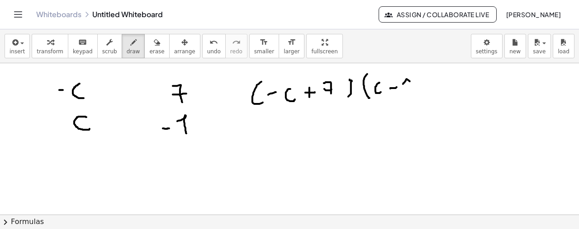
click at [209, 47] on icon "undo" at bounding box center [213, 42] width 9 height 11
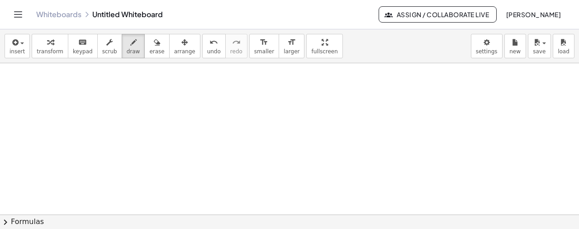
scroll to position [752, 0]
drag, startPoint x: 42, startPoint y: 73, endPoint x: 47, endPoint y: 91, distance: 18.5
drag, startPoint x: 51, startPoint y: 82, endPoint x: 62, endPoint y: 93, distance: 16.0
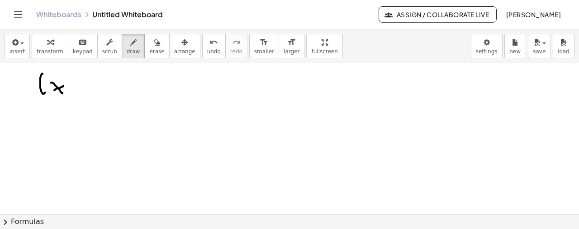
drag, startPoint x: 71, startPoint y: 87, endPoint x: 83, endPoint y: 85, distance: 12.1
drag, startPoint x: 83, startPoint y: 79, endPoint x: 100, endPoint y: 92, distance: 20.9
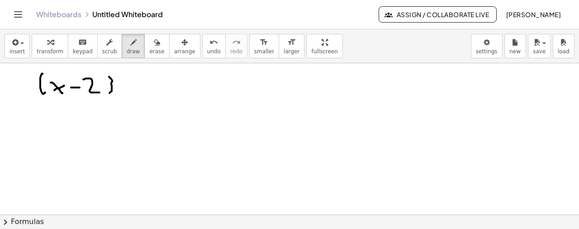
drag, startPoint x: 112, startPoint y: 86, endPoint x: 109, endPoint y: 76, distance: 10.3
drag, startPoint x: 116, startPoint y: 70, endPoint x: 134, endPoint y: 83, distance: 22.3
drag, startPoint x: 136, startPoint y: 85, endPoint x: 144, endPoint y: 85, distance: 8.1
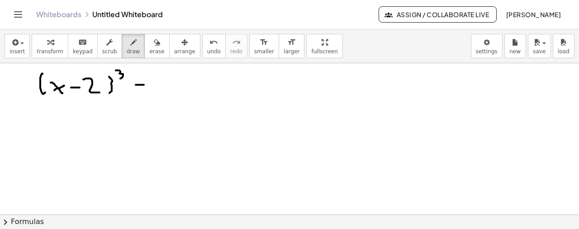
drag, startPoint x: 158, startPoint y: 76, endPoint x: 158, endPoint y: 92, distance: 16.3
drag, startPoint x: 175, startPoint y: 87, endPoint x: 180, endPoint y: 79, distance: 9.1
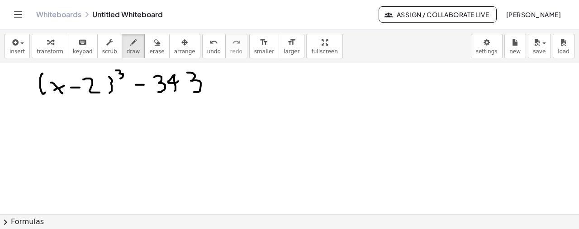
drag, startPoint x: 188, startPoint y: 72, endPoint x: 194, endPoint y: 92, distance: 20.5
drag, startPoint x: 46, startPoint y: 125, endPoint x: 45, endPoint y: 152, distance: 26.7
drag, startPoint x: 64, startPoint y: 145, endPoint x: 70, endPoint y: 141, distance: 7.4
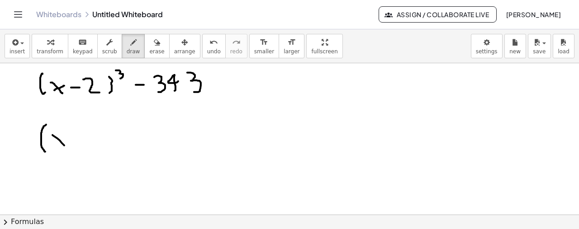
drag, startPoint x: 198, startPoint y: 50, endPoint x: 149, endPoint y: 79, distance: 56.4
click at [207, 50] on span "undo" at bounding box center [214, 51] width 14 height 6
drag, startPoint x: 63, startPoint y: 135, endPoint x: 59, endPoint y: 142, distance: 7.8
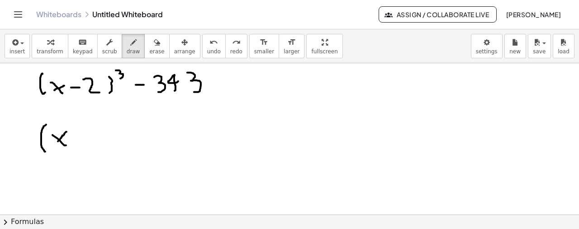
drag, startPoint x: 74, startPoint y: 139, endPoint x: 89, endPoint y: 137, distance: 14.6
drag, startPoint x: 95, startPoint y: 132, endPoint x: 113, endPoint y: 116, distance: 23.4
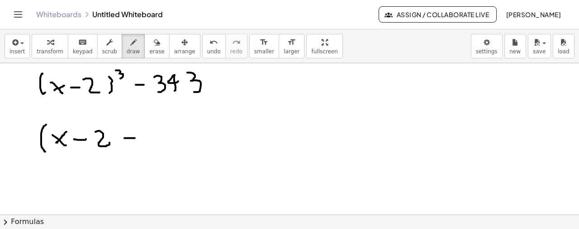
drag, startPoint x: 124, startPoint y: 138, endPoint x: 135, endPoint y: 138, distance: 10.4
drag, startPoint x: 147, startPoint y: 129, endPoint x: 157, endPoint y: 138, distance: 13.8
drag, startPoint x: 151, startPoint y: 137, endPoint x: 170, endPoint y: 125, distance: 22.7
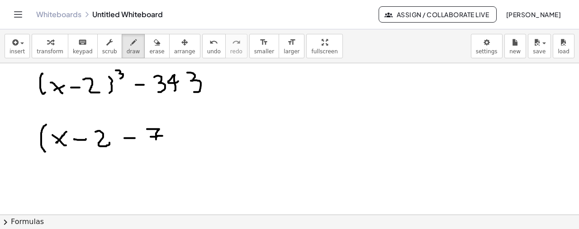
drag, startPoint x: 174, startPoint y: 122, endPoint x: 196, endPoint y: 123, distance: 22.2
drag, startPoint x: 194, startPoint y: 122, endPoint x: 197, endPoint y: 143, distance: 21.4
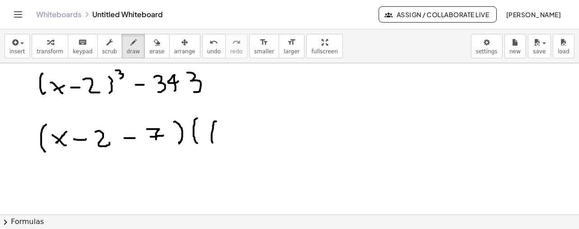
drag, startPoint x: 216, startPoint y: 121, endPoint x: 215, endPoint y: 140, distance: 18.6
drag, startPoint x: 224, startPoint y: 132, endPoint x: 232, endPoint y: 136, distance: 8.7
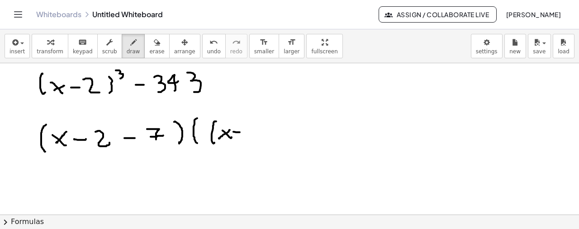
drag, startPoint x: 246, startPoint y: 125, endPoint x: 260, endPoint y: 131, distance: 14.6
drag, startPoint x: 260, startPoint y: 119, endPoint x: 268, endPoint y: 141, distance: 23.8
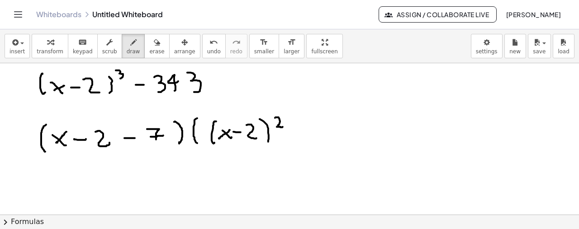
drag, startPoint x: 275, startPoint y: 118, endPoint x: 283, endPoint y: 127, distance: 11.9
drag, startPoint x: 294, startPoint y: 131, endPoint x: 305, endPoint y: 131, distance: 10.4
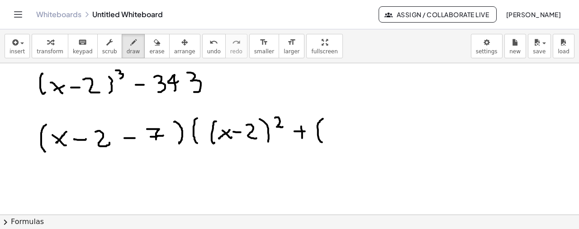
drag, startPoint x: 318, startPoint y: 124, endPoint x: 324, endPoint y: 142, distance: 18.2
drag, startPoint x: 334, startPoint y: 131, endPoint x: 340, endPoint y: 136, distance: 8.0
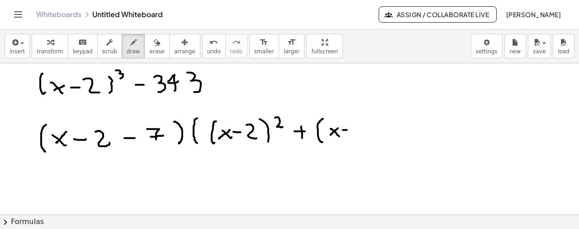
drag, startPoint x: 343, startPoint y: 130, endPoint x: 348, endPoint y: 125, distance: 7.4
drag, startPoint x: 353, startPoint y: 123, endPoint x: 360, endPoint y: 133, distance: 12.0
drag, startPoint x: 361, startPoint y: 116, endPoint x: 379, endPoint y: 129, distance: 22.1
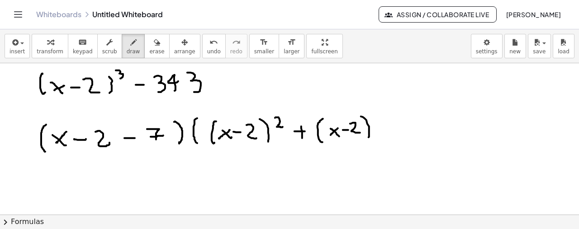
drag, startPoint x: 375, startPoint y: 122, endPoint x: 383, endPoint y: 133, distance: 13.7
drag, startPoint x: 376, startPoint y: 129, endPoint x: 385, endPoint y: 129, distance: 9.1
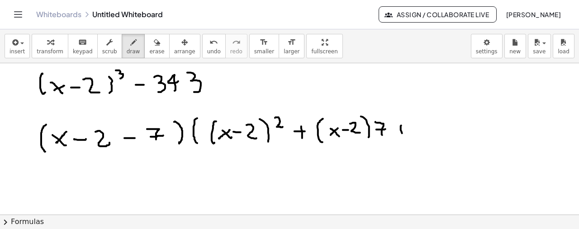
drag, startPoint x: 396, startPoint y: 129, endPoint x: 406, endPoint y: 125, distance: 11.2
drag, startPoint x: 420, startPoint y: 120, endPoint x: 428, endPoint y: 130, distance: 12.5
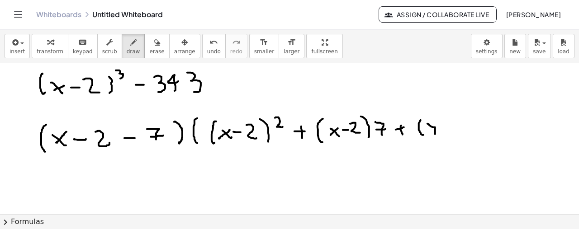
drag, startPoint x: 427, startPoint y: 123, endPoint x: 436, endPoint y: 138, distance: 16.8
drag, startPoint x: 447, startPoint y: 136, endPoint x: 447, endPoint y: 119, distance: 17.2
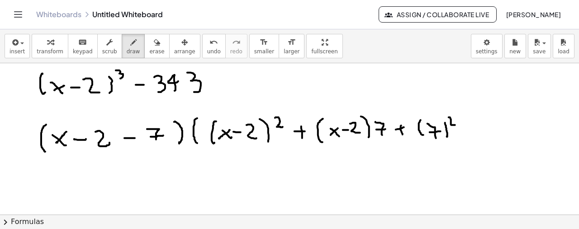
drag, startPoint x: 449, startPoint y: 117, endPoint x: 455, endPoint y: 125, distance: 10.0
drag, startPoint x: 464, startPoint y: 109, endPoint x: 456, endPoint y: 128, distance: 20.5
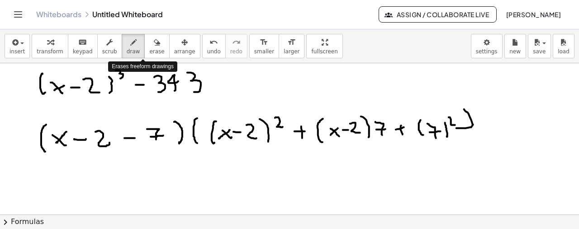
click at [154, 46] on icon "button" at bounding box center [157, 42] width 6 height 11
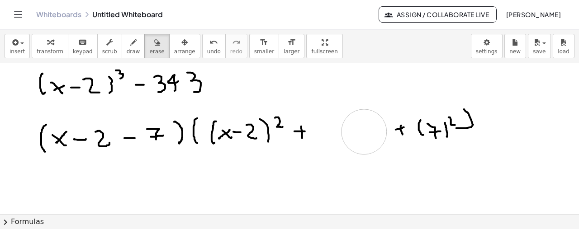
drag, startPoint x: 334, startPoint y: 125, endPoint x: 198, endPoint y: 62, distance: 150.1
click at [130, 44] on icon "button" at bounding box center [133, 42] width 6 height 11
drag, startPoint x: 318, startPoint y: 121, endPoint x: 329, endPoint y: 133, distance: 16.0
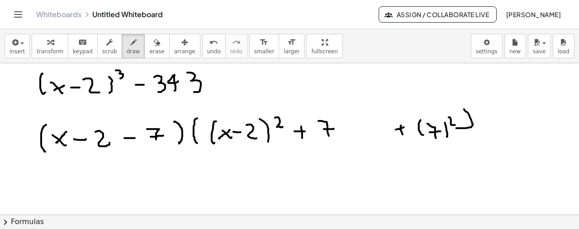
drag, startPoint x: 343, startPoint y: 121, endPoint x: 350, endPoint y: 133, distance: 14.4
drag, startPoint x: 351, startPoint y: 128, endPoint x: 358, endPoint y: 136, distance: 10.9
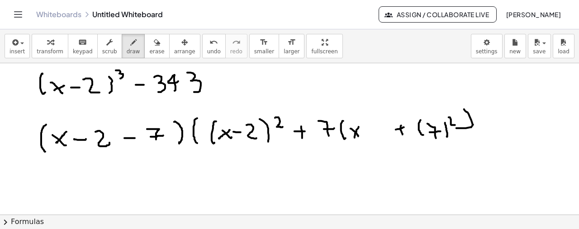
drag, startPoint x: 364, startPoint y: 132, endPoint x: 371, endPoint y: 127, distance: 8.5
drag, startPoint x: 371, startPoint y: 124, endPoint x: 384, endPoint y: 126, distance: 13.8
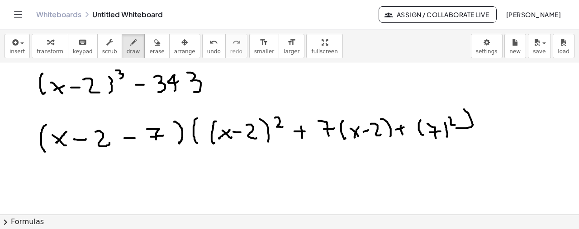
drag, startPoint x: 381, startPoint y: 119, endPoint x: 374, endPoint y: 136, distance: 18.6
drag, startPoint x: 142, startPoint y: 47, endPoint x: 315, endPoint y: 79, distance: 176.6
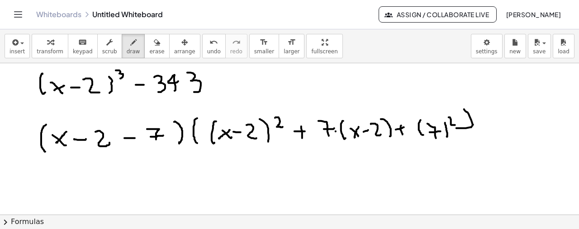
click at [157, 46] on div "transform keyboard keypad scrub draw erase arrange" at bounding box center [116, 46] width 168 height 24
drag, startPoint x: 496, startPoint y: 124, endPoint x: 94, endPoint y: 51, distance: 408.3
drag, startPoint x: 119, startPoint y: 44, endPoint x: 441, endPoint y: 132, distance: 332.9
click at [127, 47] on div "button" at bounding box center [134, 42] width 14 height 11
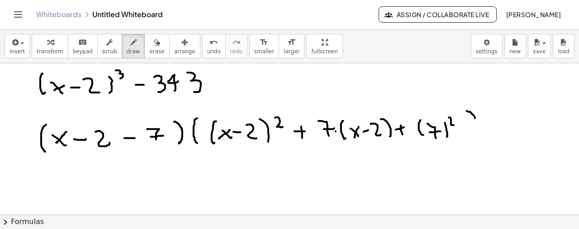
drag, startPoint x: 467, startPoint y: 111, endPoint x: 475, endPoint y: 118, distance: 10.9
drag, startPoint x: 475, startPoint y: 118, endPoint x: 473, endPoint y: 137, distance: 18.7
drag, startPoint x: 61, startPoint y: 166, endPoint x: 68, endPoint y: 176, distance: 12.7
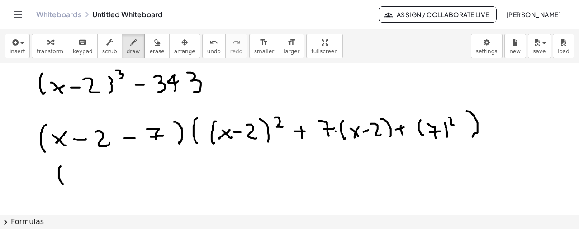
drag, startPoint x: 71, startPoint y: 169, endPoint x: 87, endPoint y: 177, distance: 17.4
drag, startPoint x: 198, startPoint y: 52, endPoint x: 127, endPoint y: 123, distance: 100.7
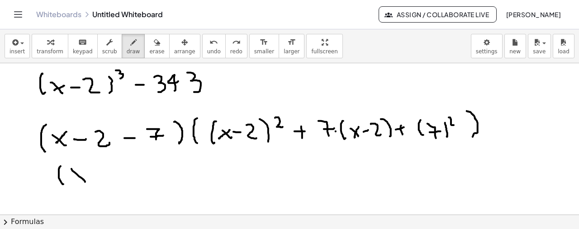
click at [207, 52] on span "undo" at bounding box center [214, 51] width 14 height 6
drag, startPoint x: 81, startPoint y: 170, endPoint x: 77, endPoint y: 184, distance: 15.0
drag, startPoint x: 97, startPoint y: 172, endPoint x: 104, endPoint y: 172, distance: 6.8
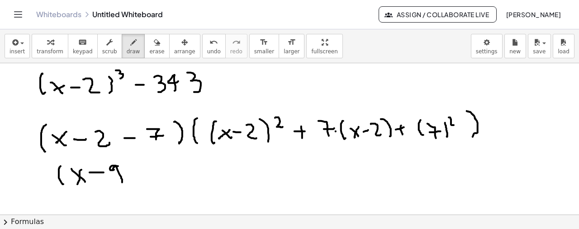
drag, startPoint x: 118, startPoint y: 166, endPoint x: 122, endPoint y: 182, distance: 16.8
drag, startPoint x: 141, startPoint y: 171, endPoint x: 161, endPoint y: 172, distance: 20.0
drag, startPoint x: 160, startPoint y: 166, endPoint x: 194, endPoint y: 174, distance: 34.9
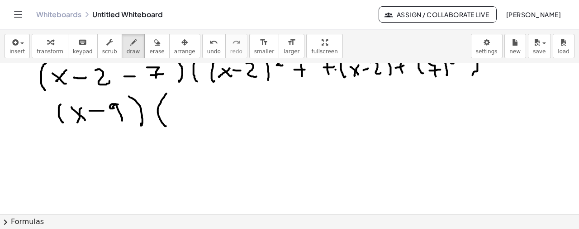
scroll to position [904, 0]
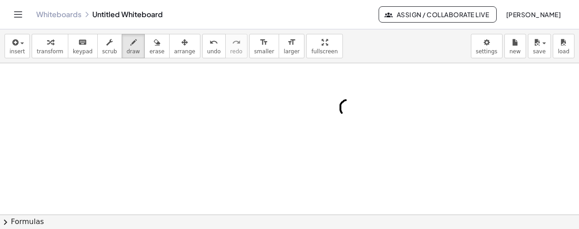
drag, startPoint x: 341, startPoint y: 110, endPoint x: 348, endPoint y: 114, distance: 8.5
drag, startPoint x: 358, startPoint y: 112, endPoint x: 366, endPoint y: 113, distance: 8.6
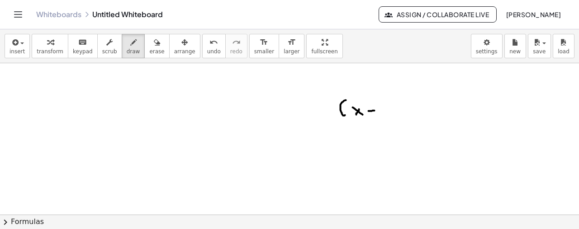
drag, startPoint x: 369, startPoint y: 111, endPoint x: 379, endPoint y: 105, distance: 11.3
drag, startPoint x: 380, startPoint y: 104, endPoint x: 391, endPoint y: 114, distance: 14.7
drag, startPoint x: 394, startPoint y: 102, endPoint x: 399, endPoint y: 110, distance: 9.3
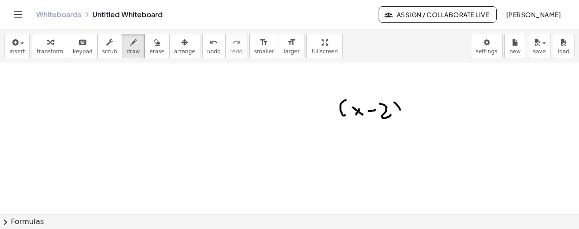
drag, startPoint x: 399, startPoint y: 95, endPoint x: 406, endPoint y: 100, distance: 9.0
drag, startPoint x: 416, startPoint y: 112, endPoint x: 423, endPoint y: 110, distance: 7.4
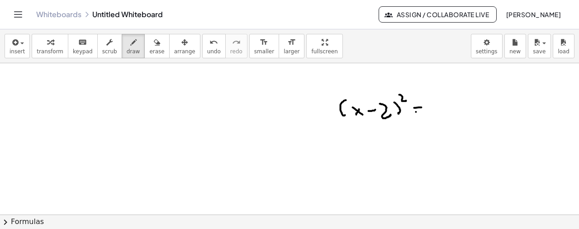
drag, startPoint x: 436, startPoint y: 103, endPoint x: 441, endPoint y: 116, distance: 14.0
drag, startPoint x: 454, startPoint y: 108, endPoint x: 450, endPoint y: 117, distance: 9.3
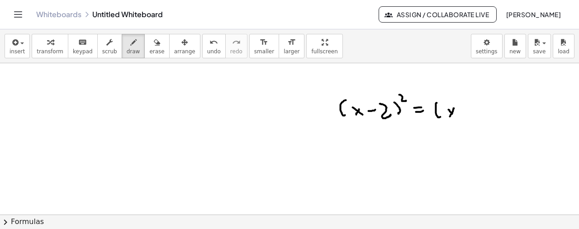
drag, startPoint x: 461, startPoint y: 111, endPoint x: 470, endPoint y: 112, distance: 9.5
drag, startPoint x: 475, startPoint y: 102, endPoint x: 485, endPoint y: 109, distance: 11.7
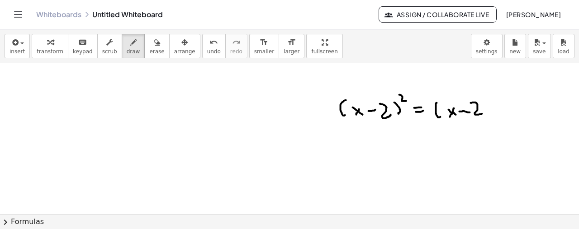
drag, startPoint x: 493, startPoint y: 106, endPoint x: 499, endPoint y: 111, distance: 8.1
drag, startPoint x: 498, startPoint y: 103, endPoint x: 507, endPoint y: 111, distance: 12.9
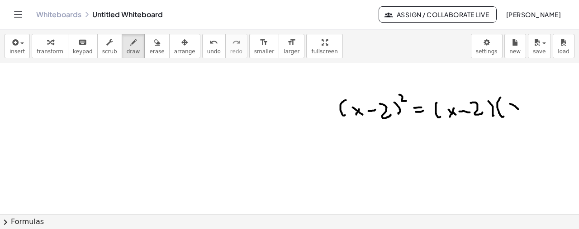
drag, startPoint x: 515, startPoint y: 106, endPoint x: 522, endPoint y: 106, distance: 7.3
drag, startPoint x: 525, startPoint y: 104, endPoint x: 531, endPoint y: 102, distance: 6.7
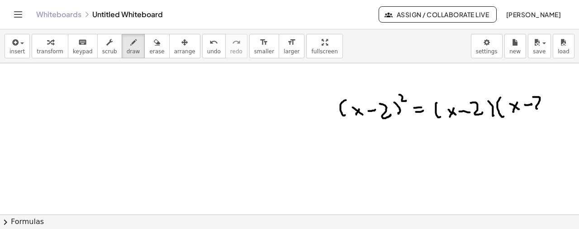
drag, startPoint x: 533, startPoint y: 97, endPoint x: 547, endPoint y: 105, distance: 16.1
drag, startPoint x: 546, startPoint y: 94, endPoint x: 549, endPoint y: 109, distance: 15.7
drag, startPoint x: 418, startPoint y: 135, endPoint x: 426, endPoint y: 135, distance: 8.6
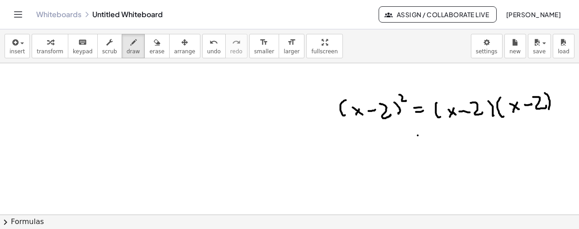
drag, startPoint x: 420, startPoint y: 140, endPoint x: 429, endPoint y: 140, distance: 9.1
drag, startPoint x: 441, startPoint y: 133, endPoint x: 451, endPoint y: 142, distance: 12.9
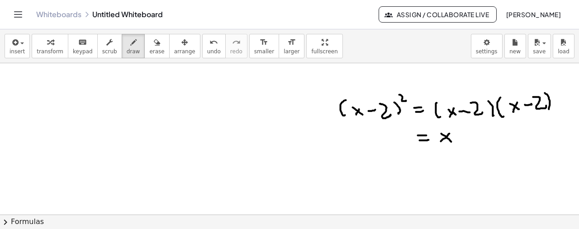
drag, startPoint x: 442, startPoint y: 140, endPoint x: 451, endPoint y: 133, distance: 11.2
drag, startPoint x: 457, startPoint y: 129, endPoint x: 463, endPoint y: 133, distance: 7.4
drag, startPoint x: 450, startPoint y: 127, endPoint x: 460, endPoint y: 127, distance: 10.0
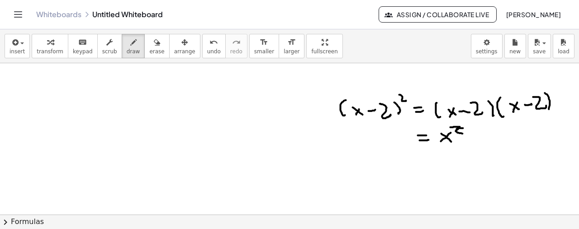
drag, startPoint x: 470, startPoint y: 142, endPoint x: 476, endPoint y: 140, distance: 6.2
drag, startPoint x: 481, startPoint y: 133, endPoint x: 503, endPoint y: 143, distance: 24.1
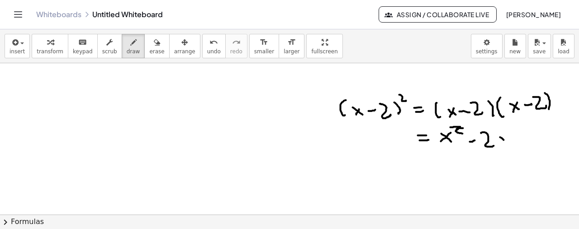
drag, startPoint x: 504, startPoint y: 140, endPoint x: 508, endPoint y: 145, distance: 6.7
drag, startPoint x: 502, startPoint y: 139, endPoint x: 499, endPoint y: 143, distance: 4.9
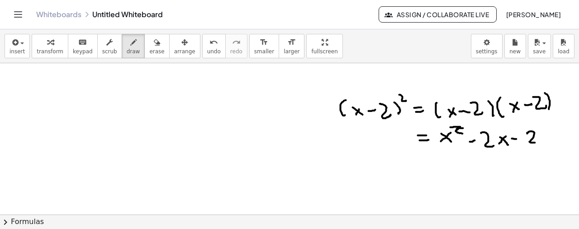
drag, startPoint x: 527, startPoint y: 133, endPoint x: 536, endPoint y: 141, distance: 11.5
drag, startPoint x: 540, startPoint y: 137, endPoint x: 548, endPoint y: 136, distance: 7.3
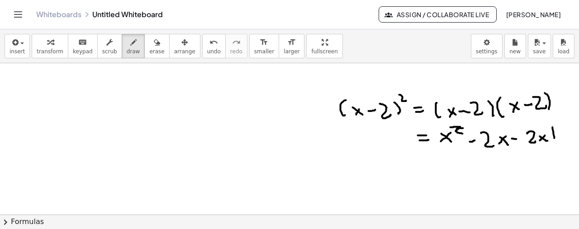
drag, startPoint x: 550, startPoint y: 133, endPoint x: 558, endPoint y: 129, distance: 9.2
drag, startPoint x: 564, startPoint y: 137, endPoint x: 576, endPoint y: 127, distance: 14.8
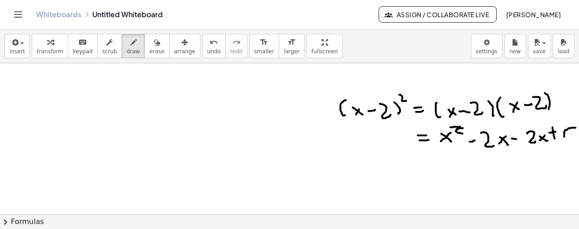
click at [576, 127] on div "×" at bounding box center [289, 139] width 579 height 152
click at [202, 47] on button "undo undo" at bounding box center [214, 46] width 24 height 24
drag, startPoint x: 562, startPoint y: 129, endPoint x: 568, endPoint y: 126, distance: 6.7
drag, startPoint x: 416, startPoint y: 163, endPoint x: 425, endPoint y: 161, distance: 9.1
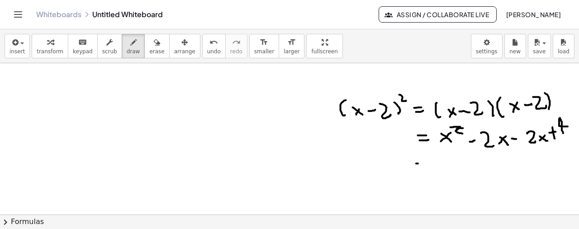
drag, startPoint x: 418, startPoint y: 167, endPoint x: 426, endPoint y: 167, distance: 7.7
drag, startPoint x: 436, startPoint y: 164, endPoint x: 447, endPoint y: 171, distance: 12.8
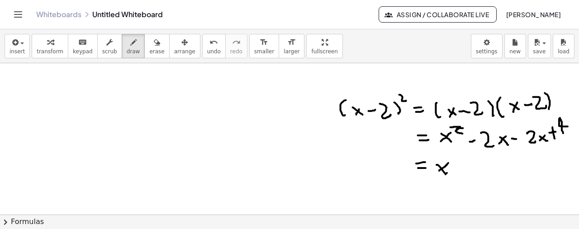
drag, startPoint x: 446, startPoint y: 164, endPoint x: 453, endPoint y: 159, distance: 8.4
drag, startPoint x: 455, startPoint y: 157, endPoint x: 463, endPoint y: 165, distance: 11.2
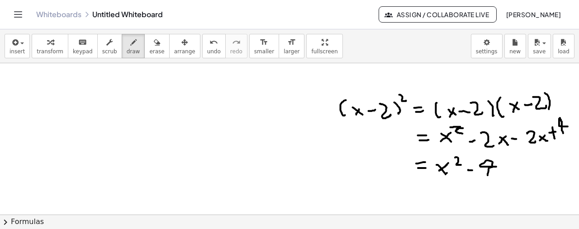
drag, startPoint x: 488, startPoint y: 175, endPoint x: 497, endPoint y: 166, distance: 12.5
drag, startPoint x: 503, startPoint y: 163, endPoint x: 514, endPoint y: 164, distance: 10.9
drag, startPoint x: 512, startPoint y: 165, endPoint x: 521, endPoint y: 166, distance: 8.8
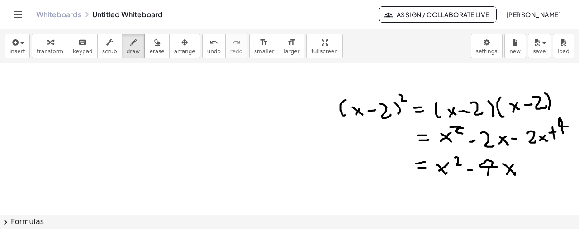
drag, startPoint x: 525, startPoint y: 163, endPoint x: 527, endPoint y: 173, distance: 9.7
drag, startPoint x: 521, startPoint y: 168, endPoint x: 537, endPoint y: 165, distance: 15.7
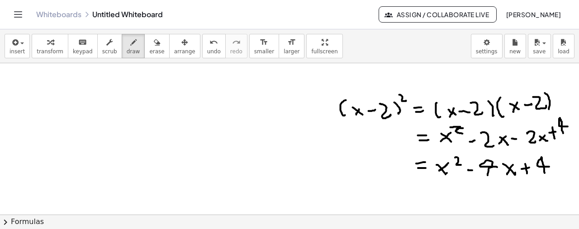
drag, startPoint x: 545, startPoint y: 172, endPoint x: 549, endPoint y: 166, distance: 7.8
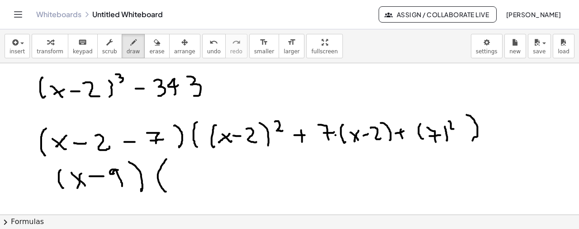
scroll to position [768, 0]
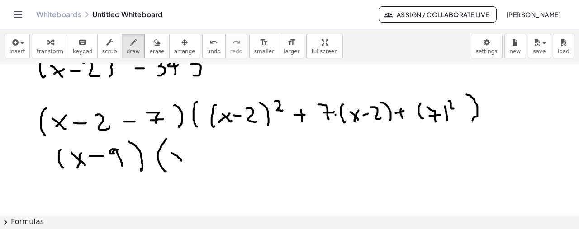
drag, startPoint x: 172, startPoint y: 152, endPoint x: 183, endPoint y: 161, distance: 14.1
drag, startPoint x: 175, startPoint y: 159, endPoint x: 180, endPoint y: 152, distance: 9.3
drag, startPoint x: 187, startPoint y: 147, endPoint x: 200, endPoint y: 155, distance: 15.4
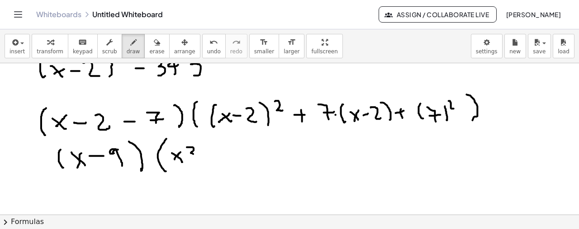
drag, startPoint x: 204, startPoint y: 161, endPoint x: 214, endPoint y: 161, distance: 10.0
drag, startPoint x: 230, startPoint y: 166, endPoint x: 236, endPoint y: 158, distance: 9.7
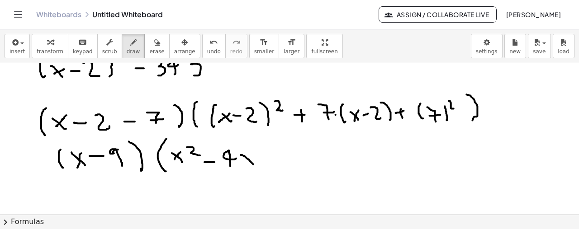
drag, startPoint x: 252, startPoint y: 163, endPoint x: 251, endPoint y: 156, distance: 6.9
drag, startPoint x: 251, startPoint y: 155, endPoint x: 244, endPoint y: 165, distance: 12.9
drag, startPoint x: 269, startPoint y: 154, endPoint x: 270, endPoint y: 163, distance: 9.7
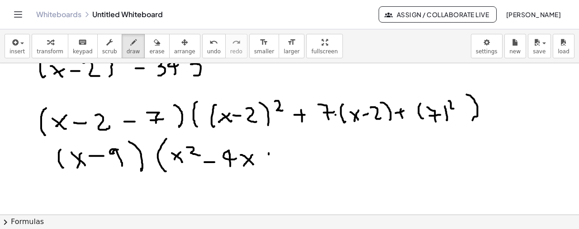
drag, startPoint x: 292, startPoint y: 163, endPoint x: 305, endPoint y: 147, distance: 21.3
drag, startPoint x: 313, startPoint y: 149, endPoint x: 314, endPoint y: 161, distance: 12.3
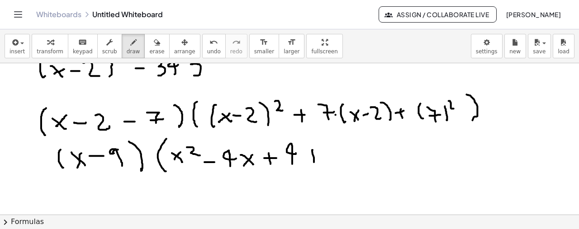
drag, startPoint x: 308, startPoint y: 156, endPoint x: 323, endPoint y: 156, distance: 15.4
drag, startPoint x: 337, startPoint y: 149, endPoint x: 337, endPoint y: 157, distance: 8.1
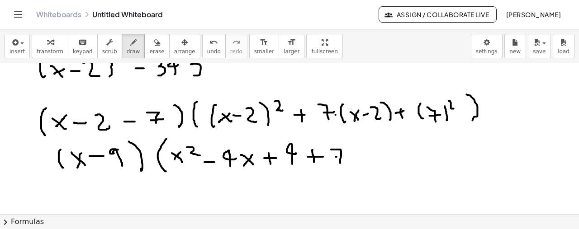
drag, startPoint x: 336, startPoint y: 156, endPoint x: 345, endPoint y: 156, distance: 9.5
drag, startPoint x: 352, startPoint y: 156, endPoint x: 362, endPoint y: 156, distance: 10.0
drag, startPoint x: 359, startPoint y: 159, endPoint x: 369, endPoint y: 161, distance: 10.8
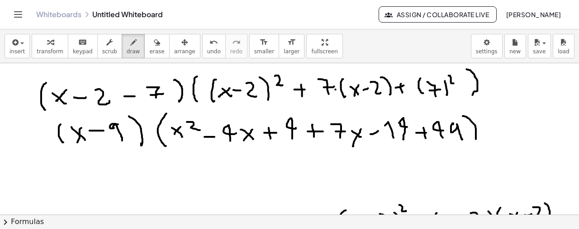
scroll to position [813, 0]
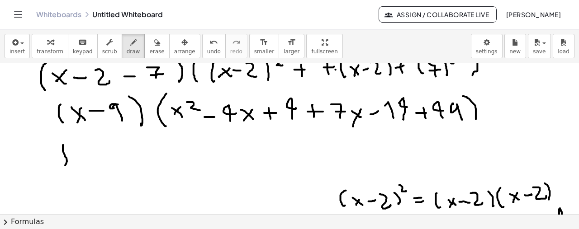
click at [207, 40] on div "undo" at bounding box center [214, 42] width 14 height 11
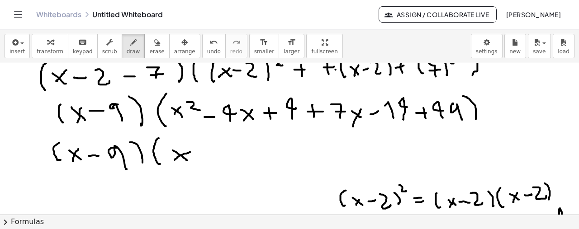
drag, startPoint x: 359, startPoint y: 115, endPoint x: 369, endPoint y: 125, distance: 14.1
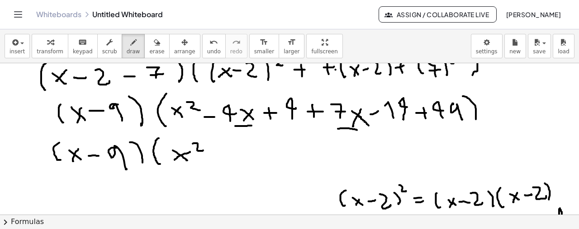
drag, startPoint x: 224, startPoint y: 147, endPoint x: 227, endPoint y: 161, distance: 14.3
drag, startPoint x: 214, startPoint y: 154, endPoint x: 238, endPoint y: 151, distance: 23.8
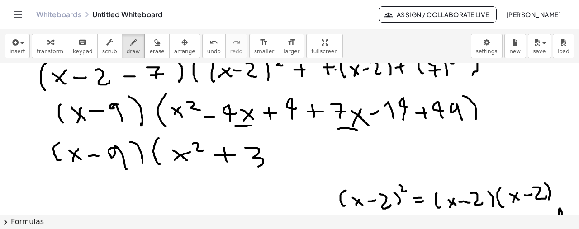
drag, startPoint x: 257, startPoint y: 147, endPoint x: 258, endPoint y: 163, distance: 15.8
drag, startPoint x: 267, startPoint y: 151, endPoint x: 276, endPoint y: 151, distance: 9.1
drag, startPoint x: 276, startPoint y: 148, endPoint x: 283, endPoint y: 156, distance: 10.6
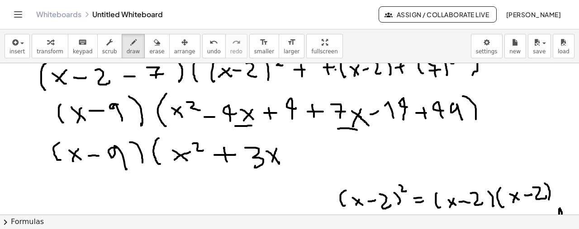
drag, startPoint x: 285, startPoint y: 155, endPoint x: 299, endPoint y: 147, distance: 15.4
drag, startPoint x: 314, startPoint y: 144, endPoint x: 325, endPoint y: 155, distance: 15.4
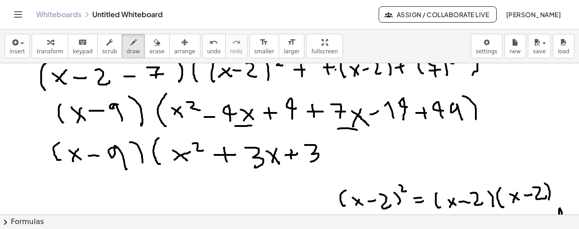
drag, startPoint x: 333, startPoint y: 147, endPoint x: 343, endPoint y: 150, distance: 10.3
drag, startPoint x: 348, startPoint y: 141, endPoint x: 351, endPoint y: 162, distance: 21.8
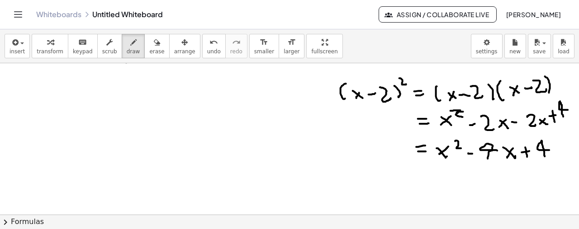
scroll to position [830, 0]
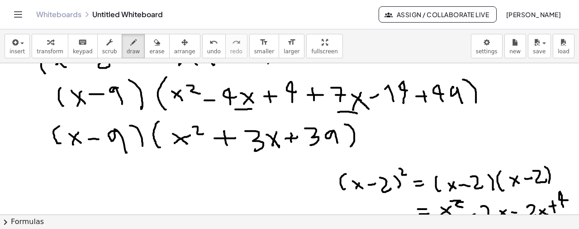
click at [18, 10] on icon "Toggle navigation" at bounding box center [18, 14] width 11 height 11
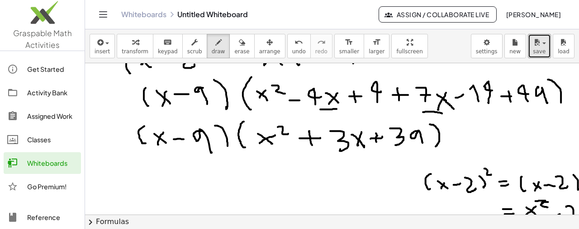
click at [541, 46] on div "button" at bounding box center [539, 42] width 13 height 11
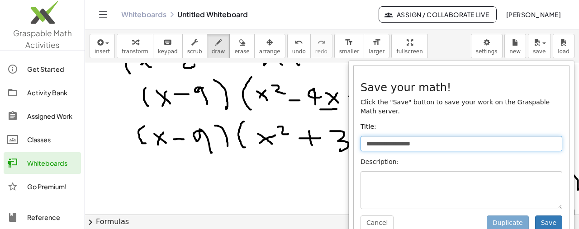
click at [437, 136] on input "**********" at bounding box center [461, 143] width 202 height 15
type input "*"
type input "**********"
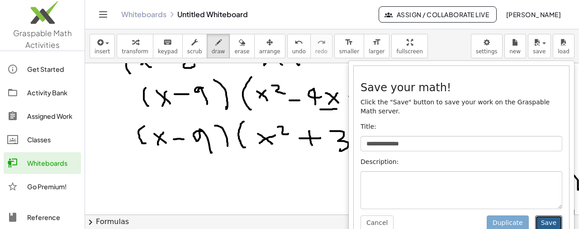
click at [546, 216] on button "Save" at bounding box center [548, 223] width 27 height 15
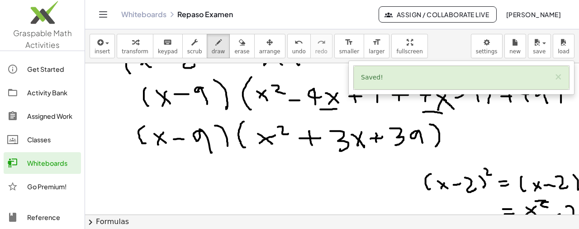
click at [54, 160] on div "Whiteboards" at bounding box center [52, 163] width 50 height 11
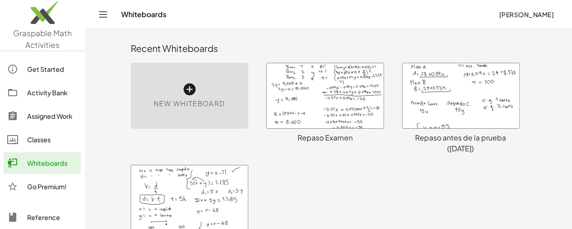
drag, startPoint x: 353, startPoint y: 117, endPoint x: 311, endPoint y: 117, distance: 42.1
click at [311, 117] on div at bounding box center [325, 95] width 117 height 65
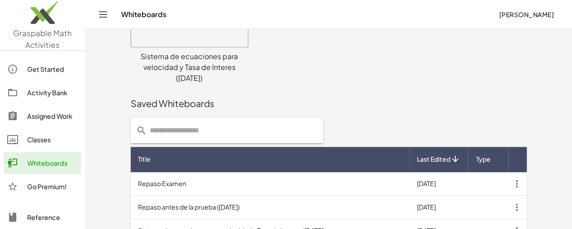
scroll to position [272, 0]
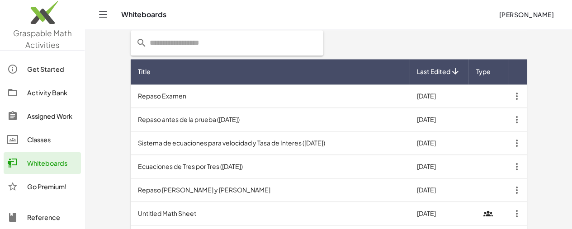
click at [525, 96] on icon "button" at bounding box center [517, 96] width 16 height 16
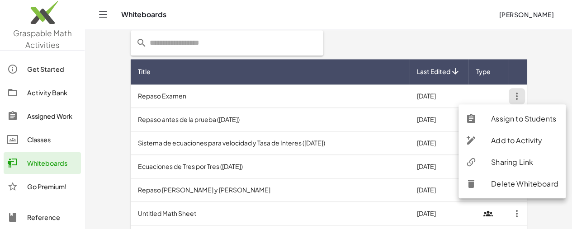
click at [518, 161] on div "Sharing Link" at bounding box center [524, 162] width 67 height 11
